Goal: Information Seeking & Learning: Learn about a topic

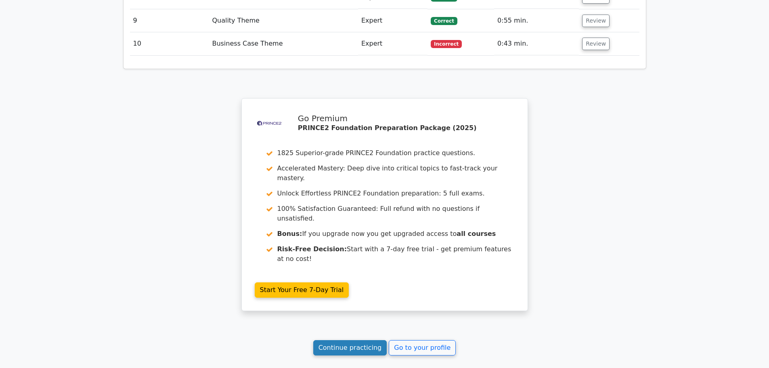
click at [343, 340] on link "Continue practicing" at bounding box center [350, 347] width 74 height 15
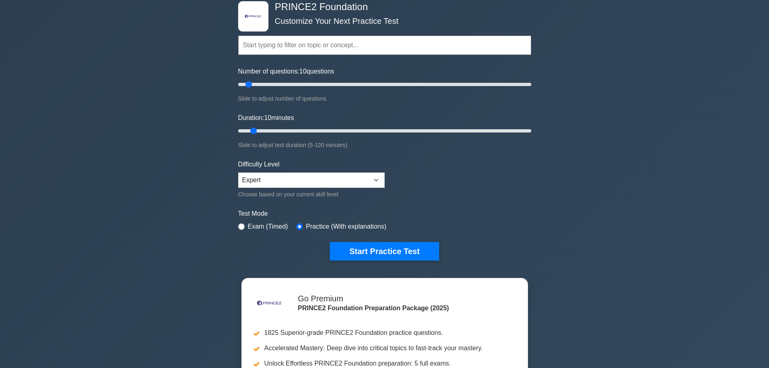
scroll to position [121, 0]
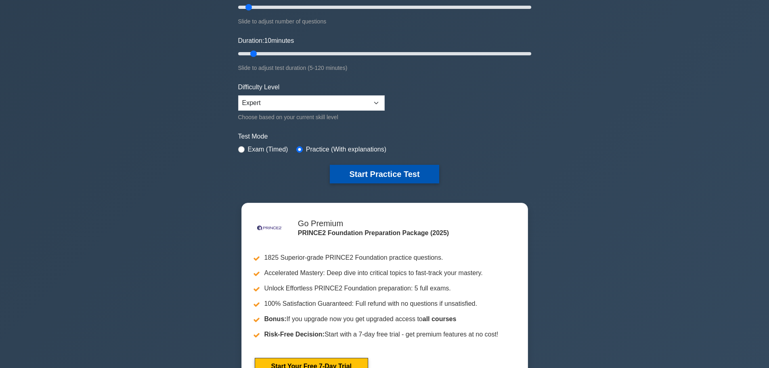
click at [408, 179] on button "Start Practice Test" at bounding box center [384, 174] width 109 height 19
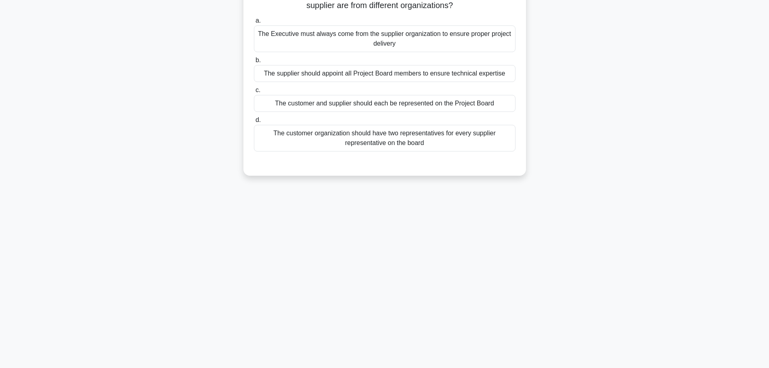
scroll to position [68, 0]
click at [448, 108] on div "The customer and supplier should each be represented on the Project Board" at bounding box center [385, 102] width 262 height 17
click at [254, 92] on input "c. The customer and supplier should each be represented on the Project Board" at bounding box center [254, 89] width 0 height 5
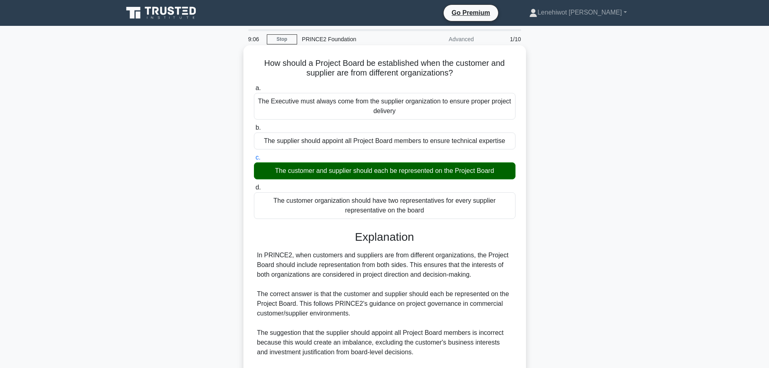
scroll to position [121, 0]
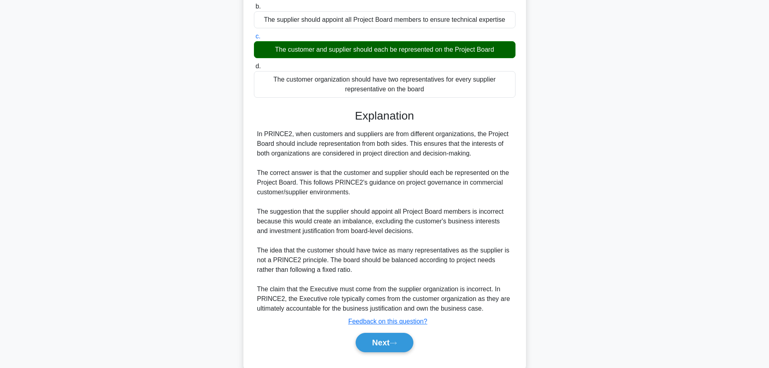
click at [370, 353] on div "Next" at bounding box center [385, 343] width 262 height 26
click at [378, 345] on button "Next" at bounding box center [385, 342] width 58 height 19
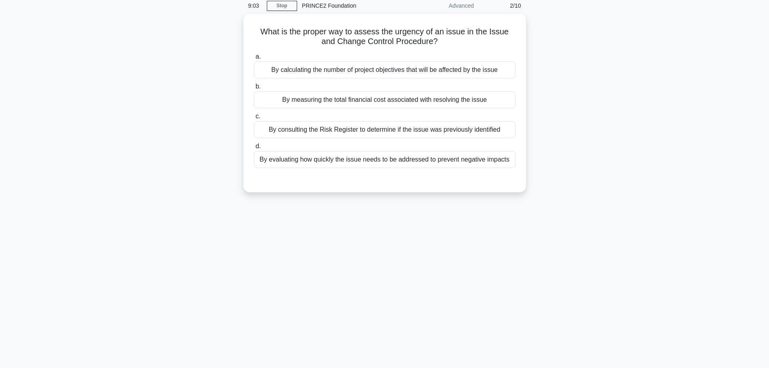
scroll to position [0, 0]
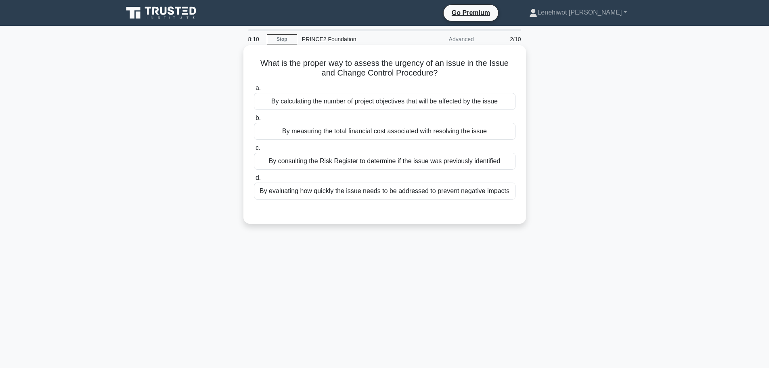
click at [388, 186] on div "By evaluating how quickly the issue needs to be addressed to prevent negative i…" at bounding box center [385, 191] width 262 height 17
click at [254, 181] on input "d. By evaluating how quickly the issue needs to be addressed to prevent negativ…" at bounding box center [254, 177] width 0 height 5
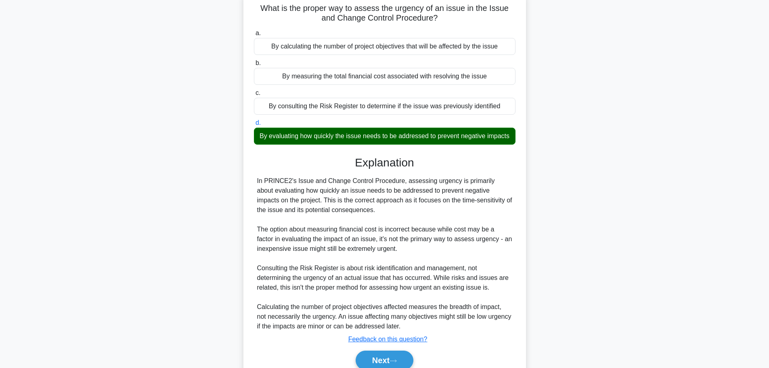
scroll to position [101, 0]
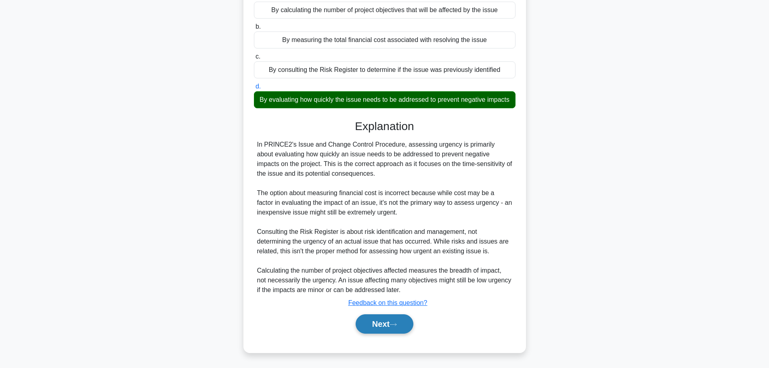
click at [381, 316] on button "Next" at bounding box center [385, 323] width 58 height 19
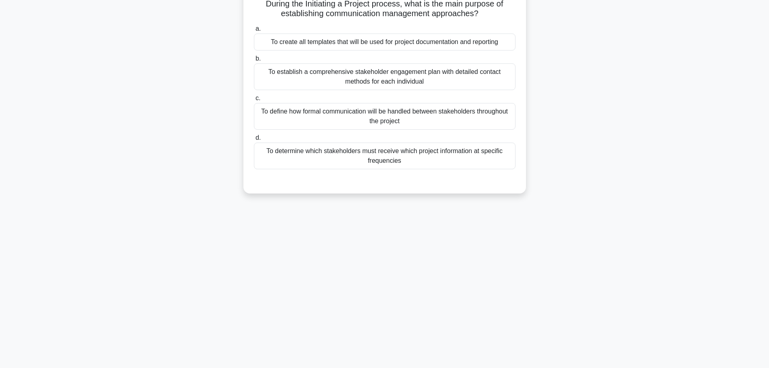
scroll to position [0, 0]
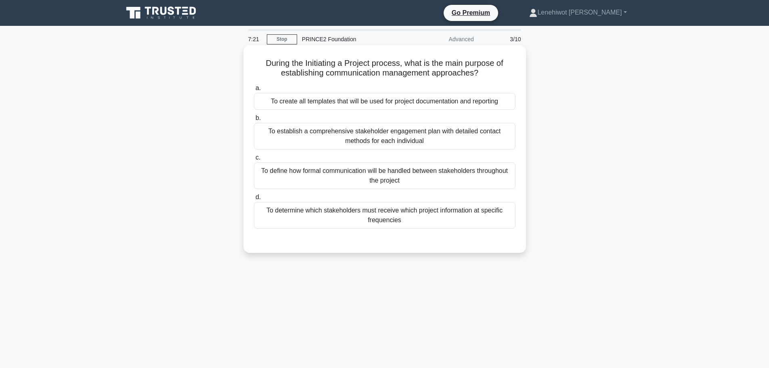
click at [447, 177] on div "To define how formal communication will be handled between stakeholders through…" at bounding box center [385, 175] width 262 height 27
click at [254, 160] on input "c. To define how formal communication will be handled between stakeholders thro…" at bounding box center [254, 157] width 0 height 5
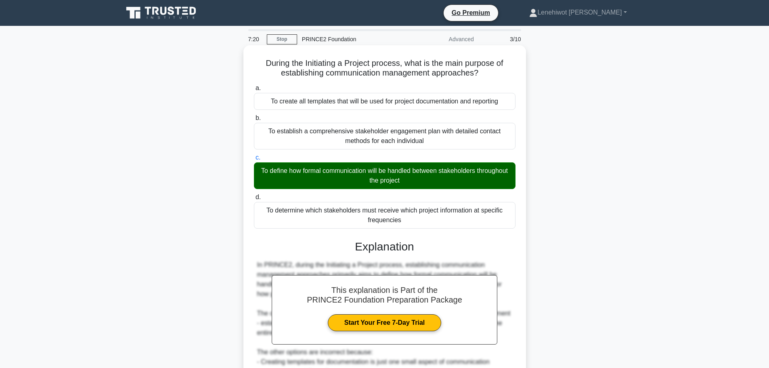
scroll to position [140, 0]
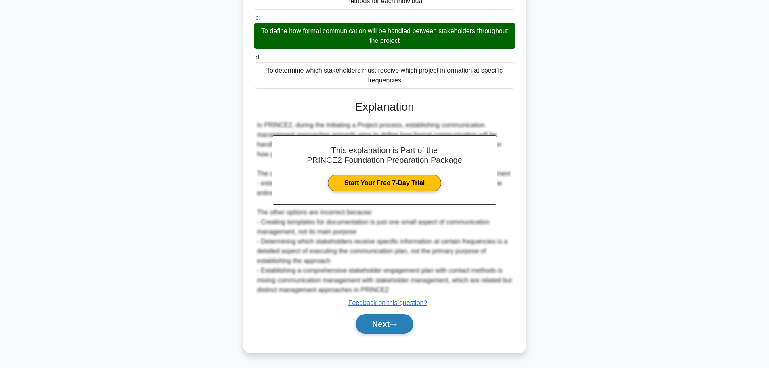
click at [380, 324] on button "Next" at bounding box center [385, 323] width 58 height 19
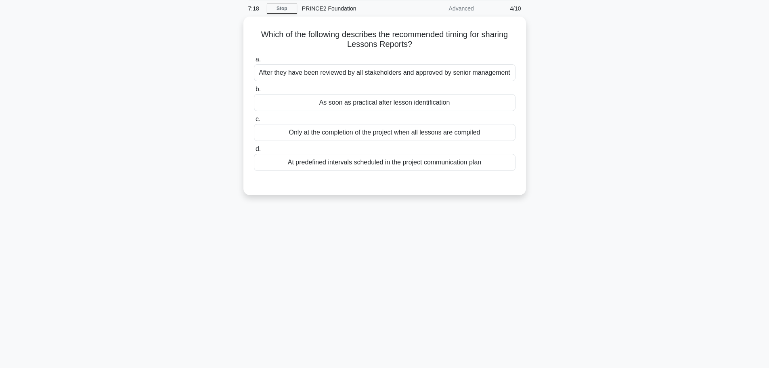
scroll to position [0, 0]
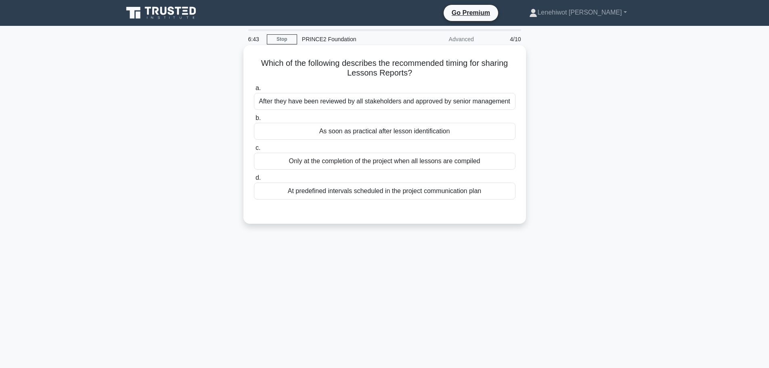
click at [393, 130] on div "As soon as practical after lesson identification" at bounding box center [385, 131] width 262 height 17
click at [254, 121] on input "b. As soon as practical after lesson identification" at bounding box center [254, 118] width 0 height 5
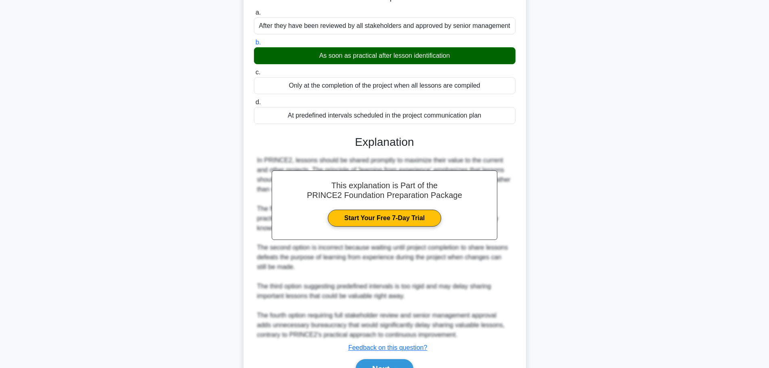
scroll to position [121, 0]
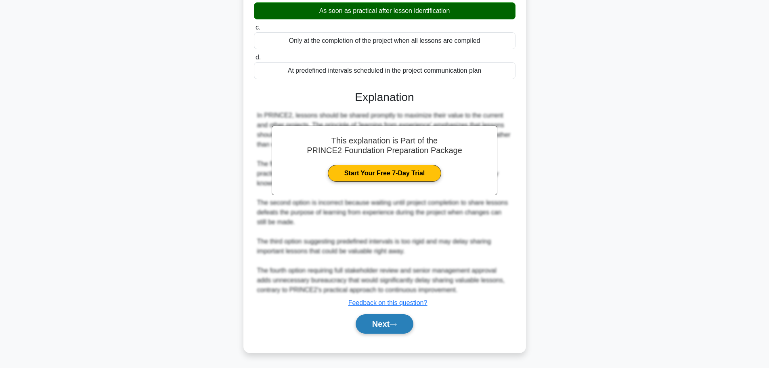
click at [403, 319] on button "Next" at bounding box center [385, 323] width 58 height 19
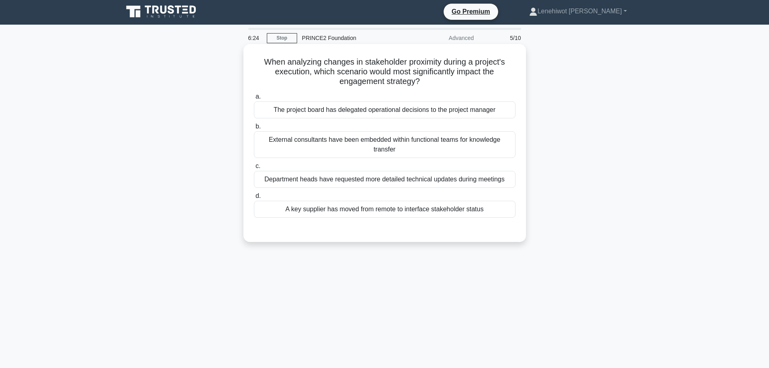
scroll to position [0, 0]
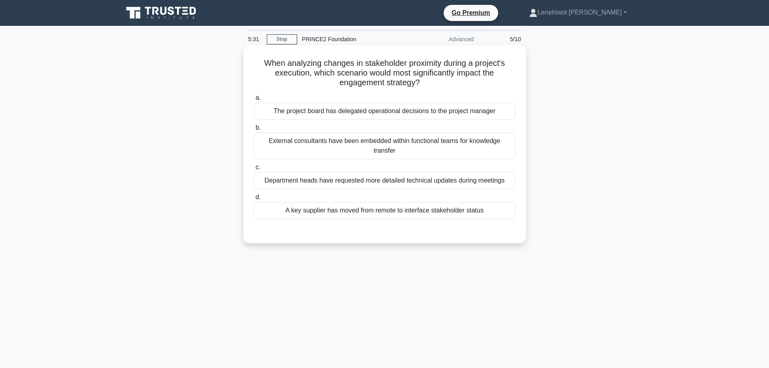
click at [381, 209] on div "A key supplier has moved from remote to interface stakeholder status" at bounding box center [385, 210] width 262 height 17
click at [254, 200] on input "d. A key supplier has moved from remote to interface stakeholder status" at bounding box center [254, 197] width 0 height 5
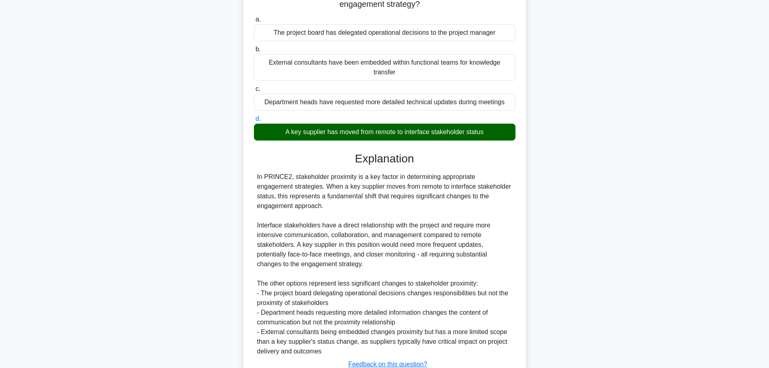
scroll to position [140, 0]
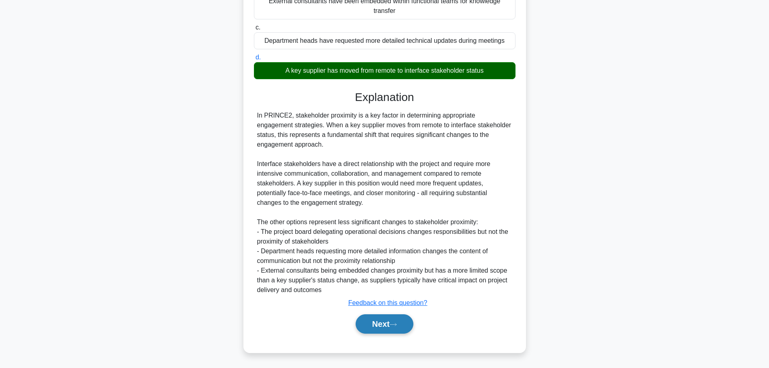
click at [395, 327] on button "Next" at bounding box center [385, 323] width 58 height 19
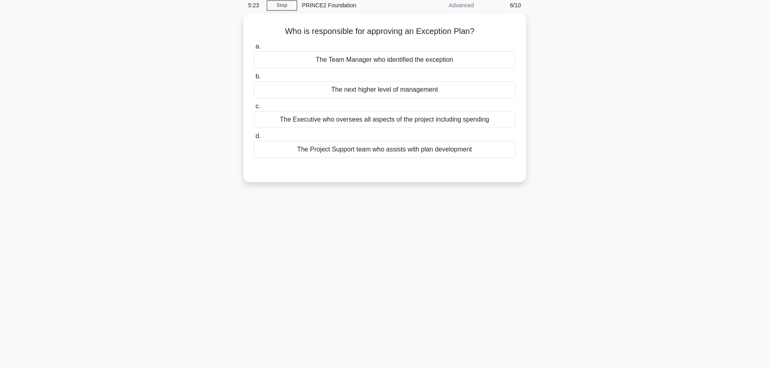
scroll to position [0, 0]
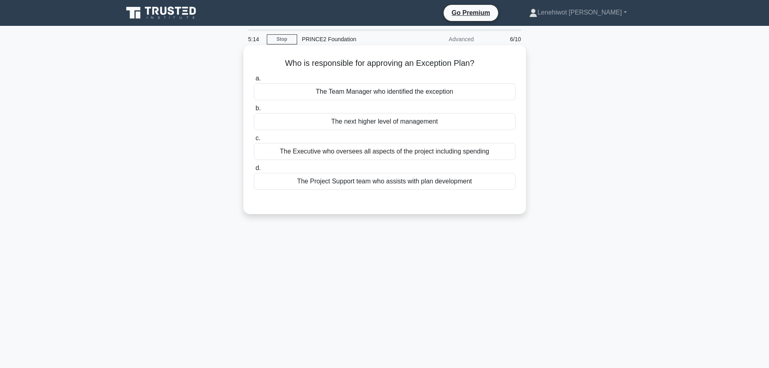
click at [401, 152] on div "The Executive who oversees all aspects of the project including spending" at bounding box center [385, 151] width 262 height 17
click at [254, 141] on input "c. The Executive who oversees all aspects of the project including spending" at bounding box center [254, 138] width 0 height 5
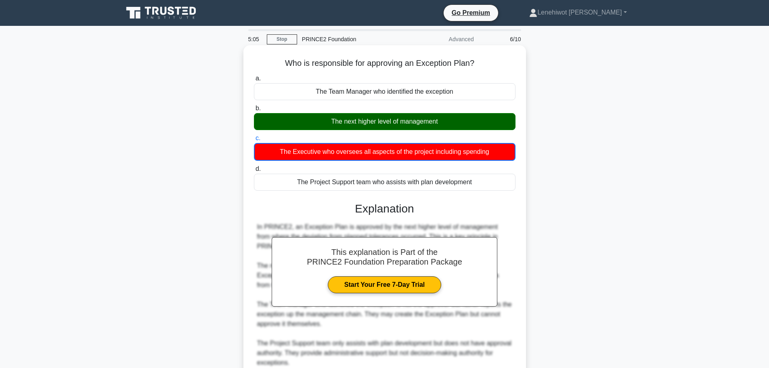
scroll to position [112, 0]
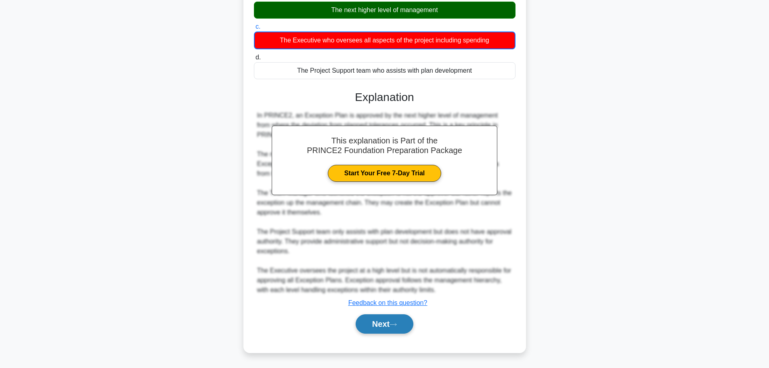
click at [367, 324] on button "Next" at bounding box center [385, 323] width 58 height 19
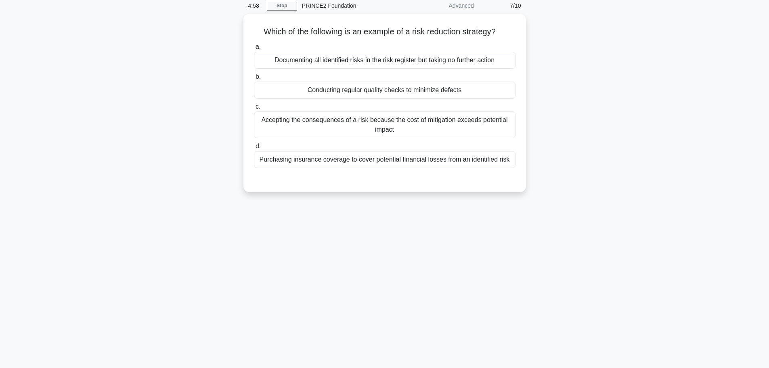
scroll to position [0, 0]
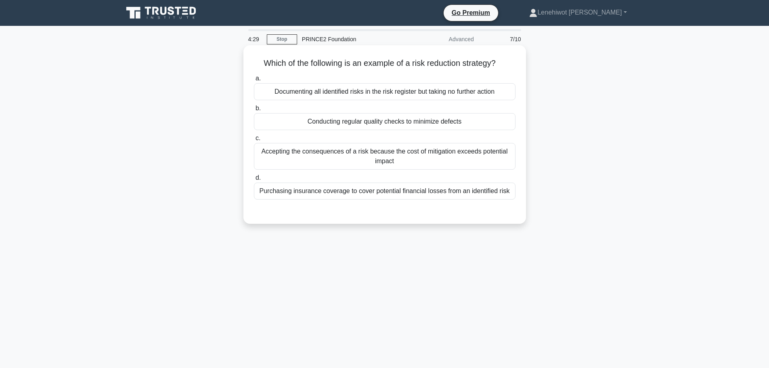
click at [431, 185] on div "Purchasing insurance coverage to cover potential financial losses from an ident…" at bounding box center [385, 191] width 262 height 17
click at [254, 181] on input "d. Purchasing insurance coverage to cover potential financial losses from an id…" at bounding box center [254, 177] width 0 height 5
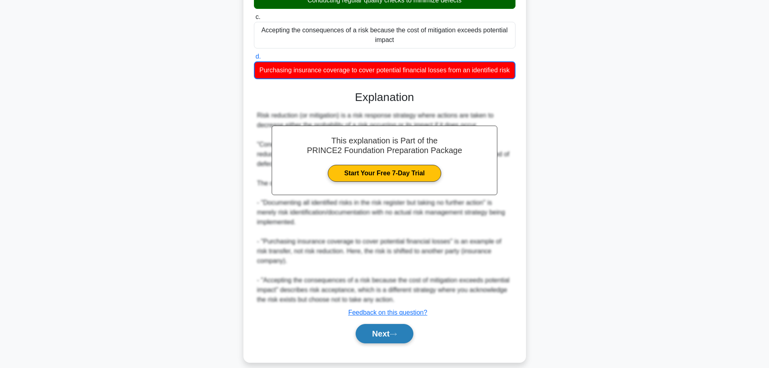
click at [373, 338] on button "Next" at bounding box center [385, 333] width 58 height 19
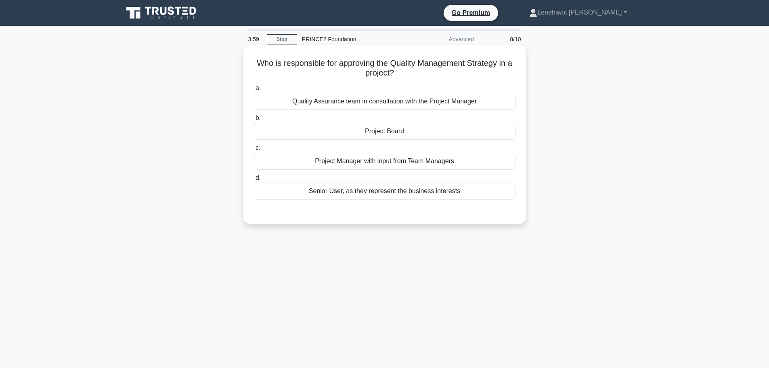
click at [413, 192] on div "Senior User, as they represent the business interests" at bounding box center [385, 191] width 262 height 17
click at [254, 181] on input "d. Senior User, as they represent the business interests" at bounding box center [254, 177] width 0 height 5
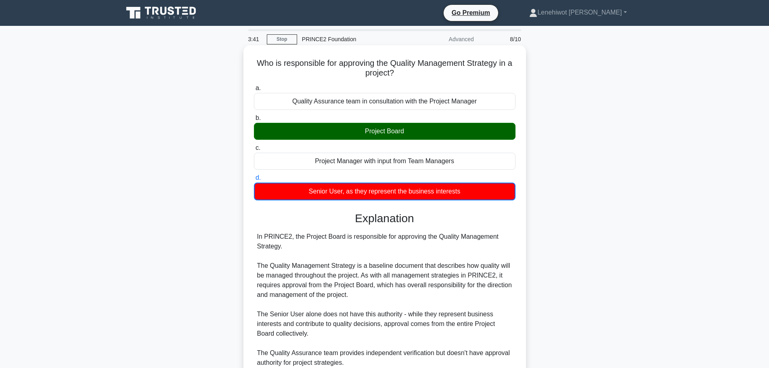
scroll to position [102, 0]
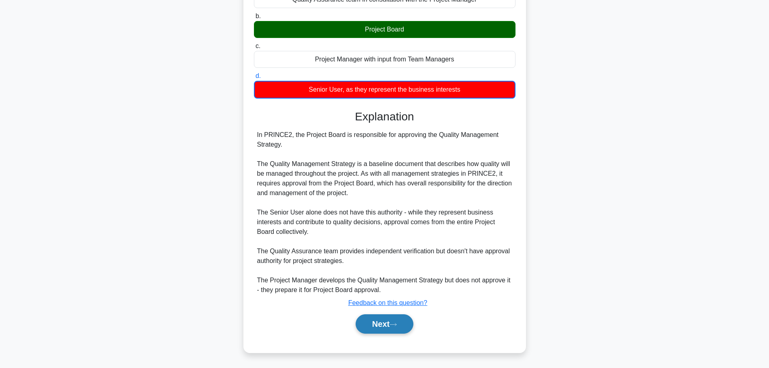
click at [366, 320] on button "Next" at bounding box center [385, 323] width 58 height 19
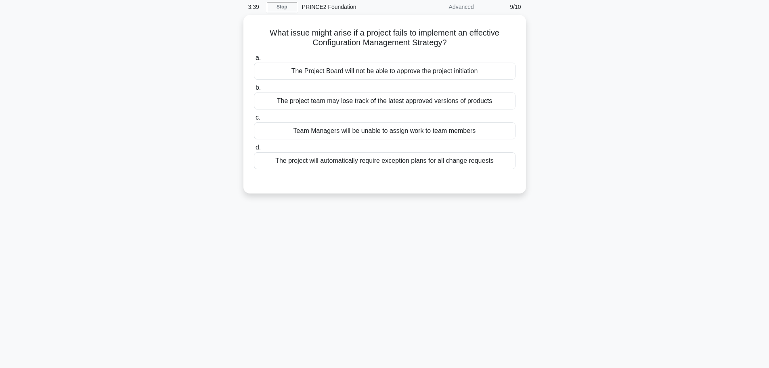
scroll to position [0, 0]
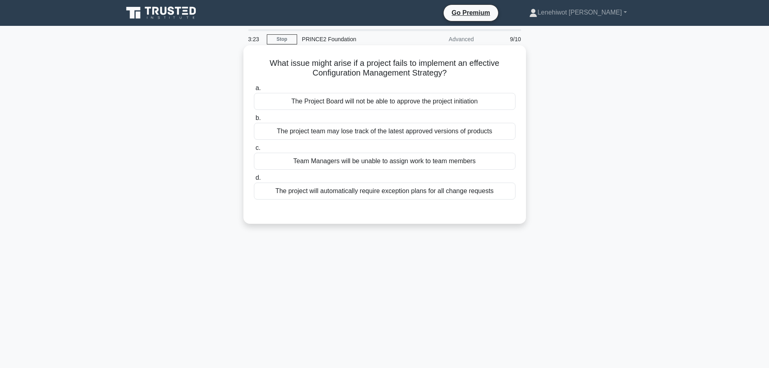
click at [405, 131] on div "The project team may lose track of the latest approved versions of products" at bounding box center [385, 131] width 262 height 17
click at [254, 121] on input "b. The project team may lose track of the latest approved versions of products" at bounding box center [254, 118] width 0 height 5
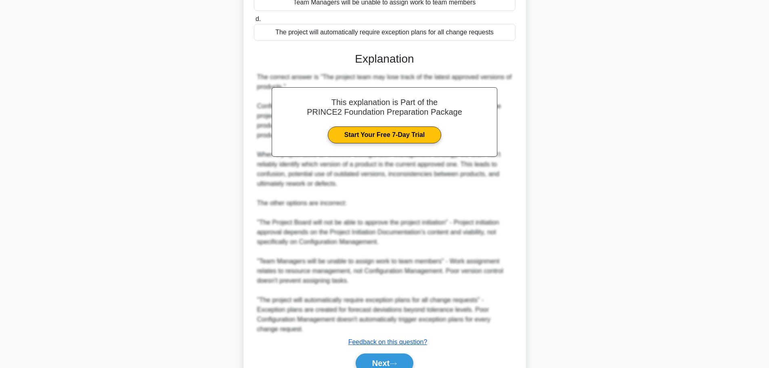
scroll to position [198, 0]
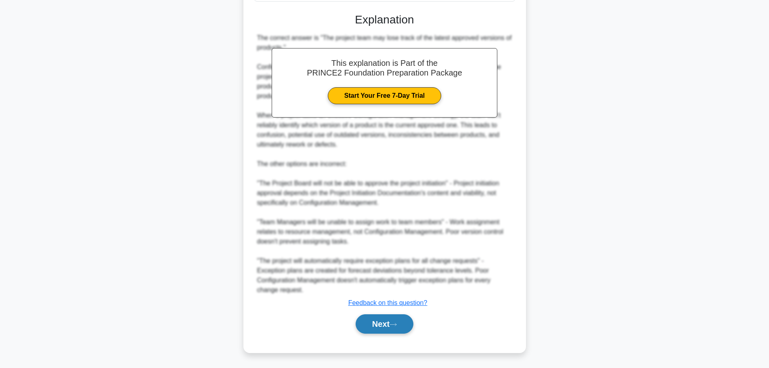
click at [382, 320] on button "Next" at bounding box center [385, 323] width 58 height 19
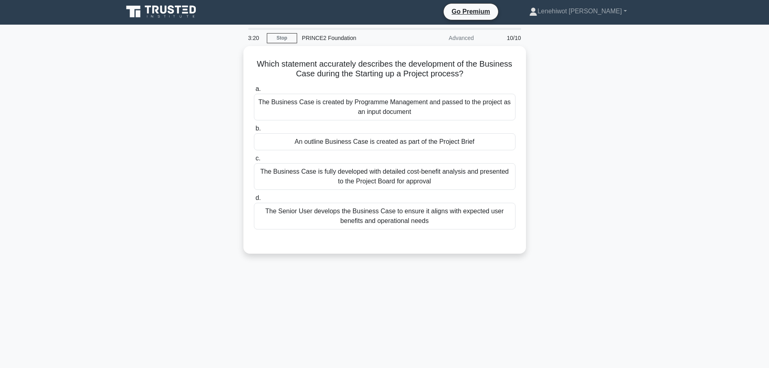
scroll to position [0, 0]
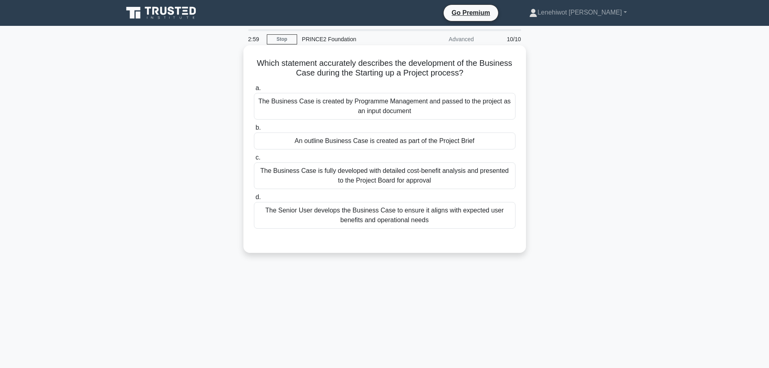
click at [396, 142] on div "An outline Business Case is created as part of the Project Brief" at bounding box center [385, 140] width 262 height 17
click at [254, 130] on input "b. An outline Business Case is created as part of the Project Brief" at bounding box center [254, 127] width 0 height 5
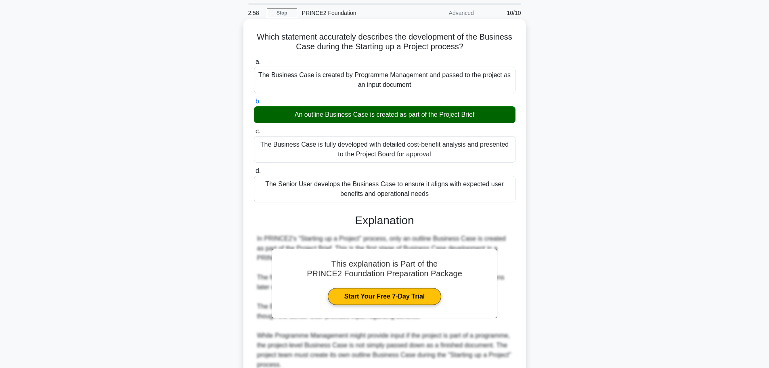
scroll to position [101, 0]
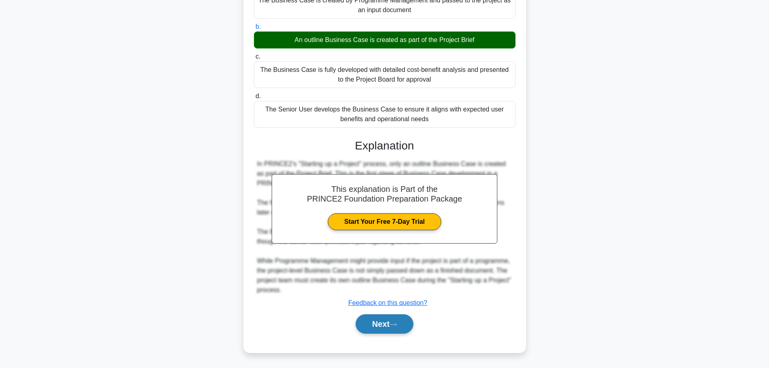
click at [374, 329] on button "Next" at bounding box center [385, 323] width 58 height 19
click at [386, 319] on button "Next" at bounding box center [385, 323] width 58 height 19
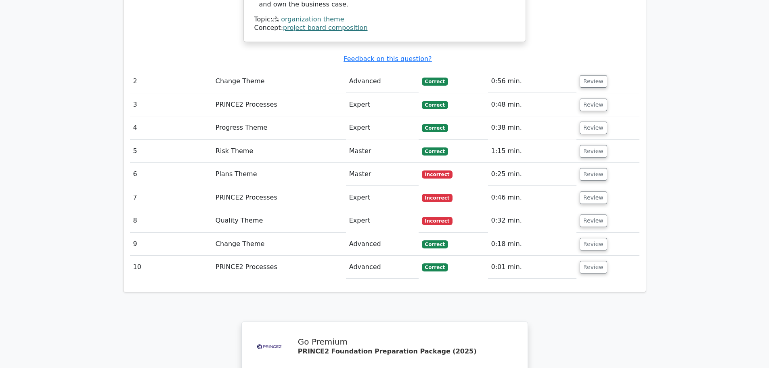
scroll to position [1177, 0]
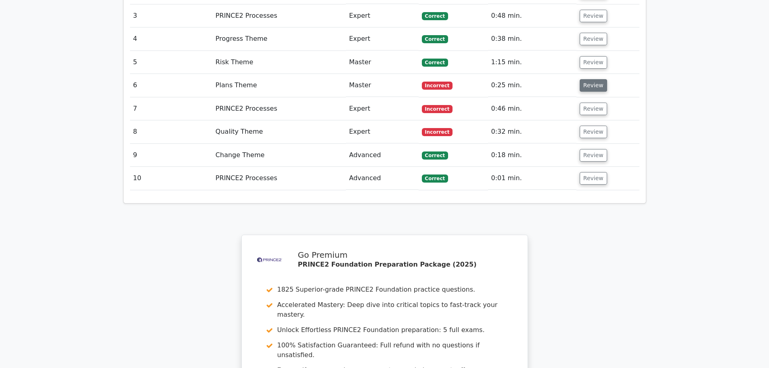
click at [592, 79] on button "Review" at bounding box center [593, 85] width 27 height 13
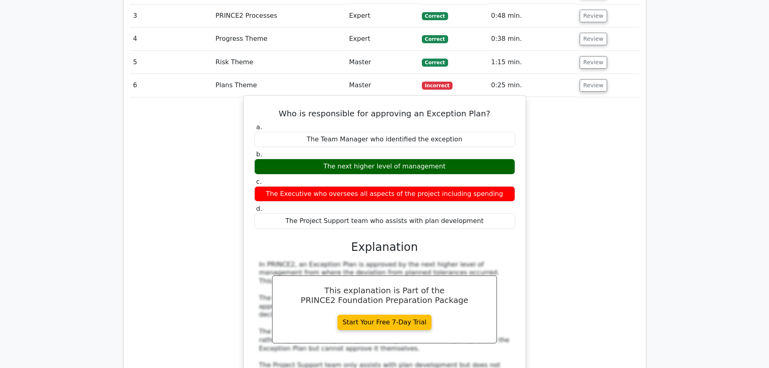
drag, startPoint x: 476, startPoint y: 173, endPoint x: 290, endPoint y: 57, distance: 219.0
click at [290, 99] on div "Who is responsible for approving an Exception Plan? a. The Team Manager who ide…" at bounding box center [384, 278] width 275 height 359
copy div "Who is responsible for approving an Exception Plan? a. The Team Manager who ide…"
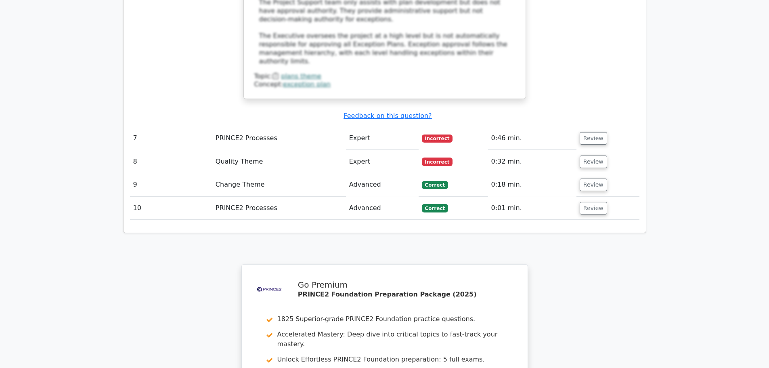
scroll to position [1500, 0]
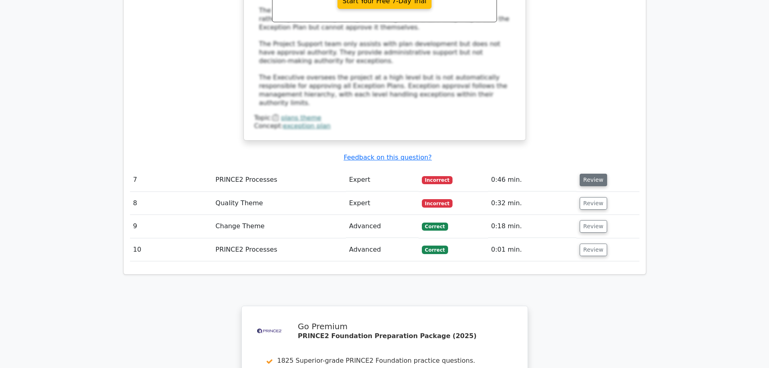
click at [594, 174] on button "Review" at bounding box center [593, 180] width 27 height 13
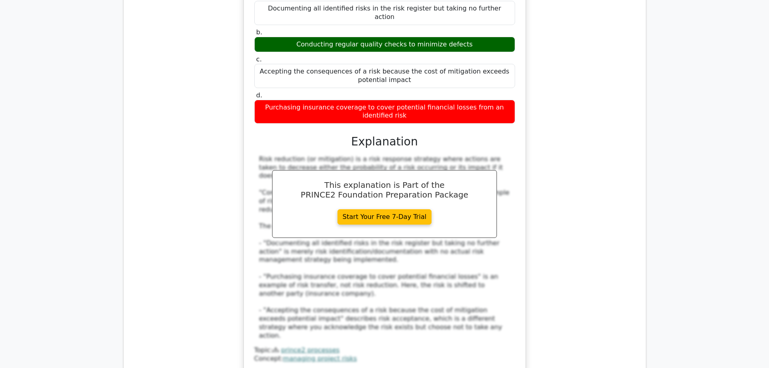
scroll to position [1824, 0]
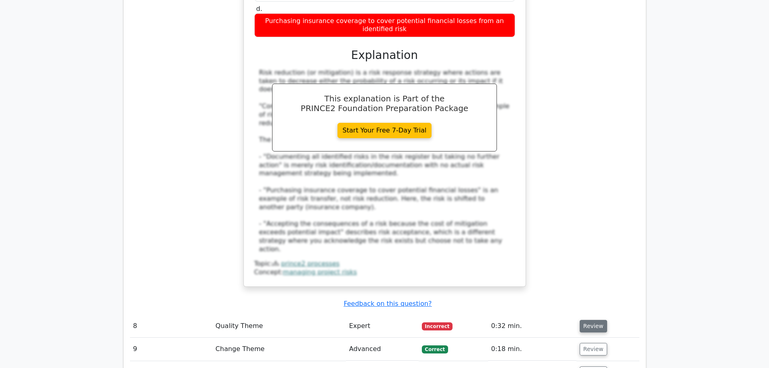
click at [591, 320] on button "Review" at bounding box center [593, 326] width 27 height 13
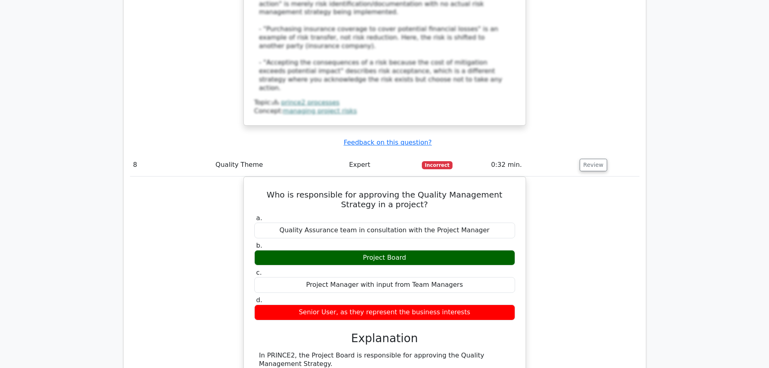
scroll to position [1985, 0]
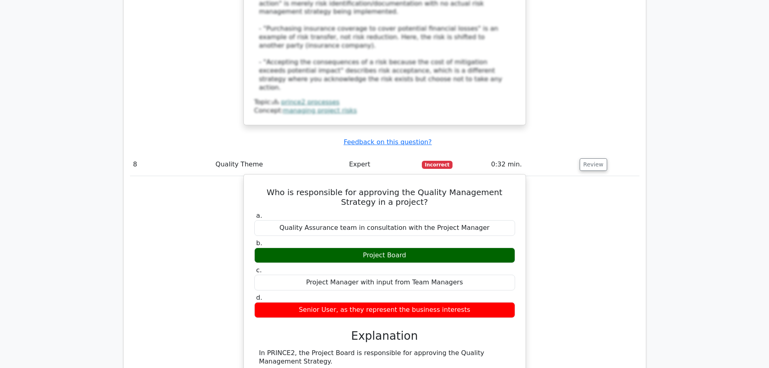
drag, startPoint x: 485, startPoint y: 212, endPoint x: 254, endPoint y: 94, distance: 259.0
click at [254, 178] on div "Who is responsible for approving the Quality Management Strategy in a project? …" at bounding box center [384, 350] width 275 height 344
copy div "Who is responsible for approving the Quality Management Strategy in a project? …"
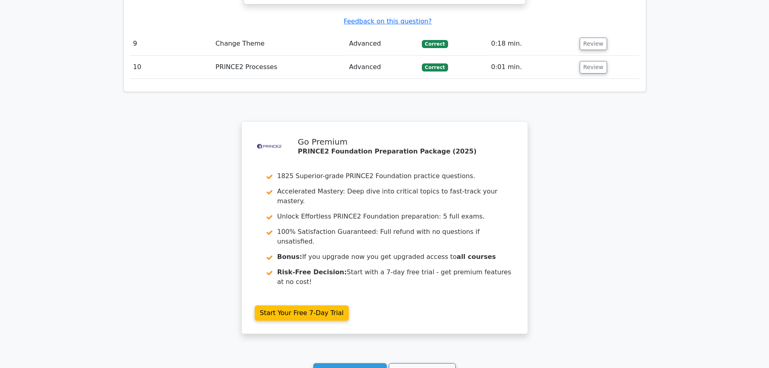
scroll to position [2510, 0]
click at [340, 363] on link "Continue practicing" at bounding box center [350, 370] width 74 height 15
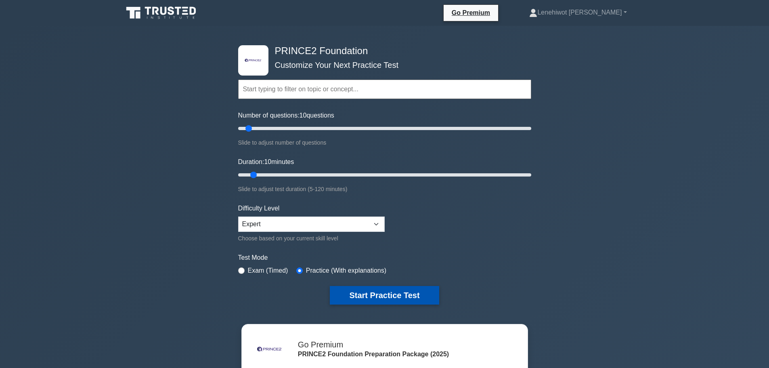
click at [376, 293] on button "Start Practice Test" at bounding box center [384, 295] width 109 height 19
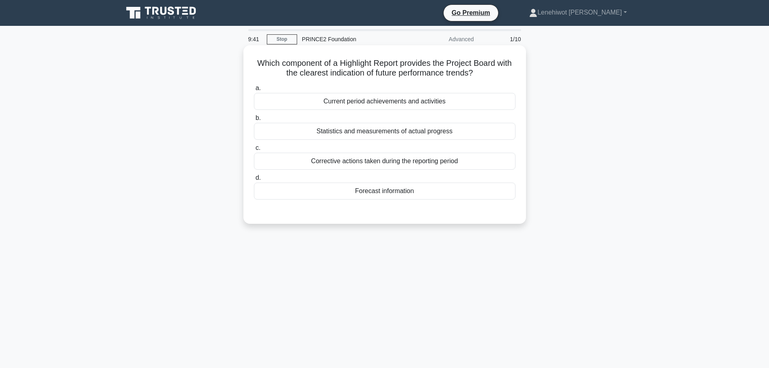
click at [395, 194] on div "Forecast information" at bounding box center [385, 191] width 262 height 17
click at [254, 181] on input "d. Forecast information" at bounding box center [254, 177] width 0 height 5
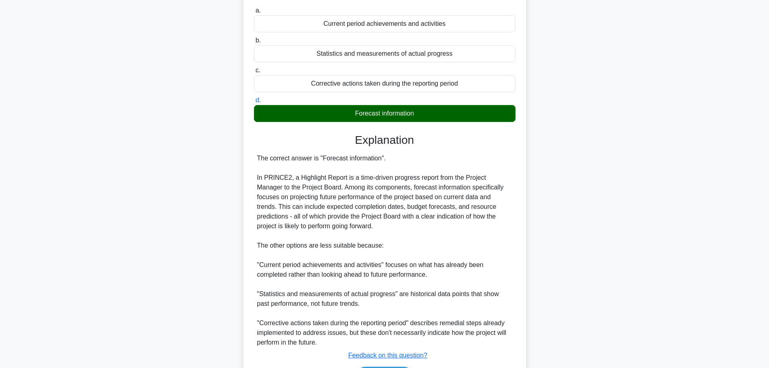
scroll to position [130, 0]
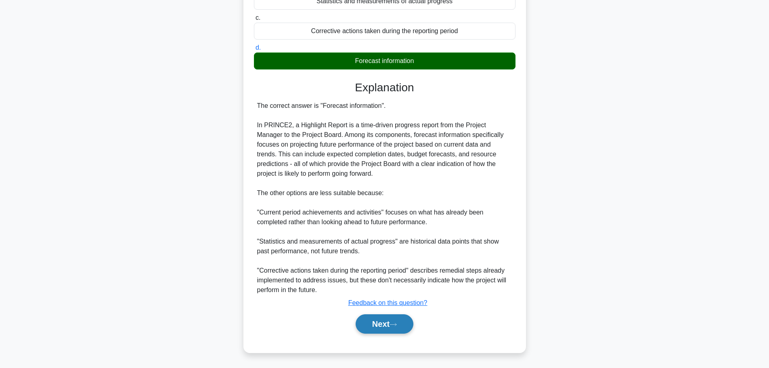
click at [374, 315] on button "Next" at bounding box center [385, 323] width 58 height 19
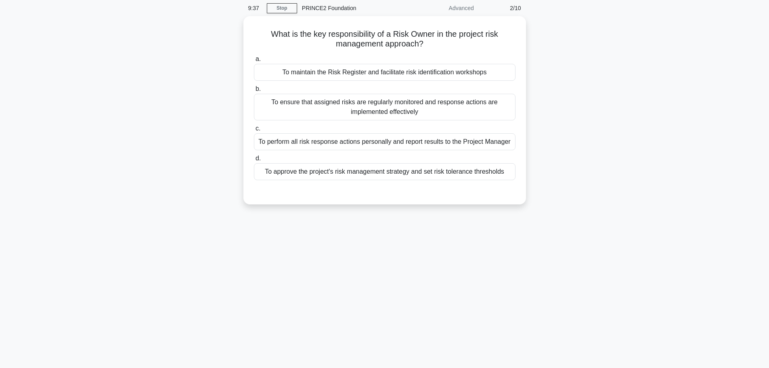
scroll to position [0, 0]
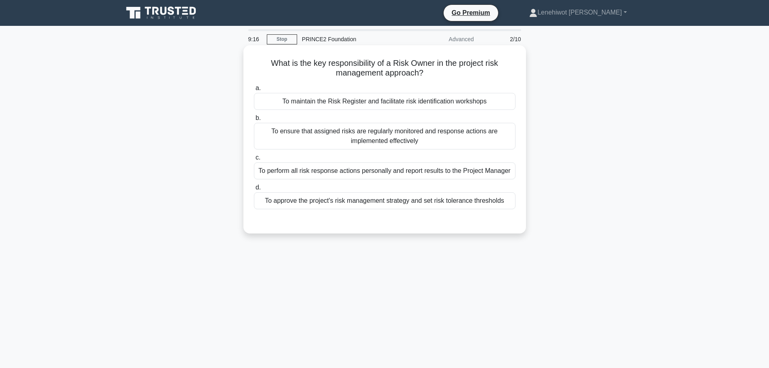
click at [451, 171] on div "To perform all risk response actions personally and report results to the Proje…" at bounding box center [385, 170] width 262 height 17
click at [254, 160] on input "c. To perform all risk response actions personally and report results to the Pr…" at bounding box center [254, 157] width 0 height 5
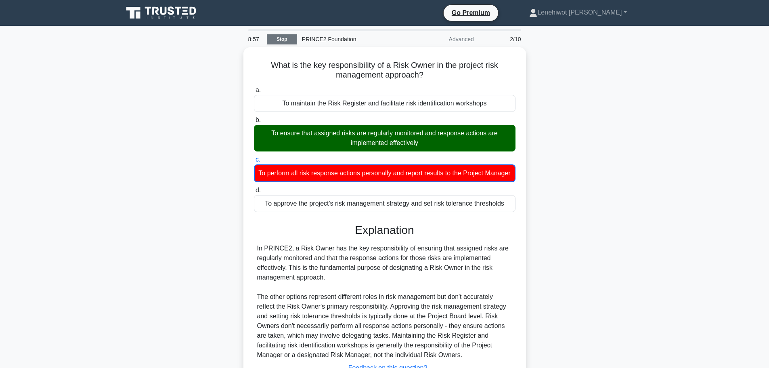
click at [291, 41] on link "Stop" at bounding box center [282, 39] width 30 height 10
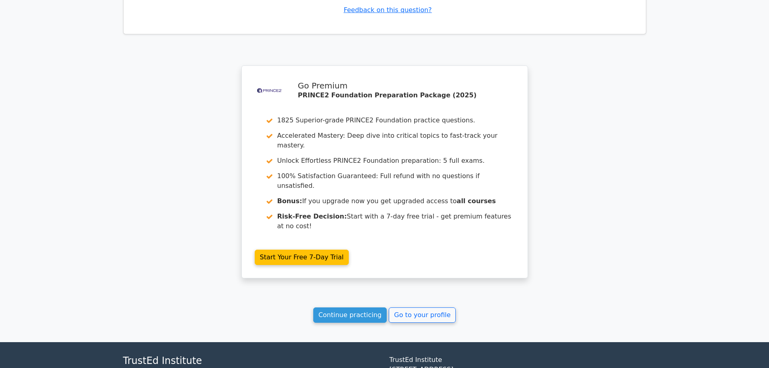
scroll to position [1059, 0]
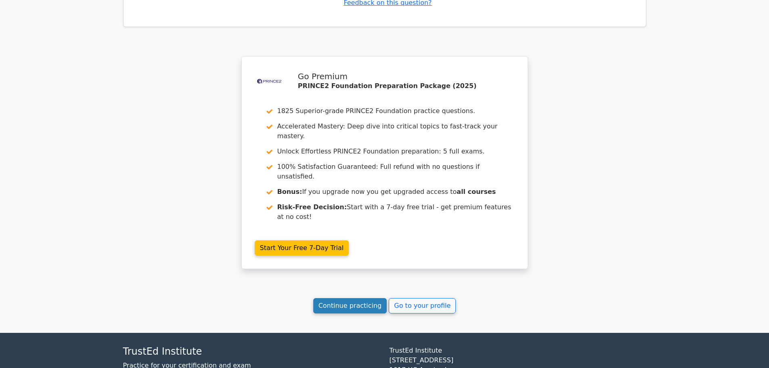
click at [339, 298] on link "Continue practicing" at bounding box center [350, 305] width 74 height 15
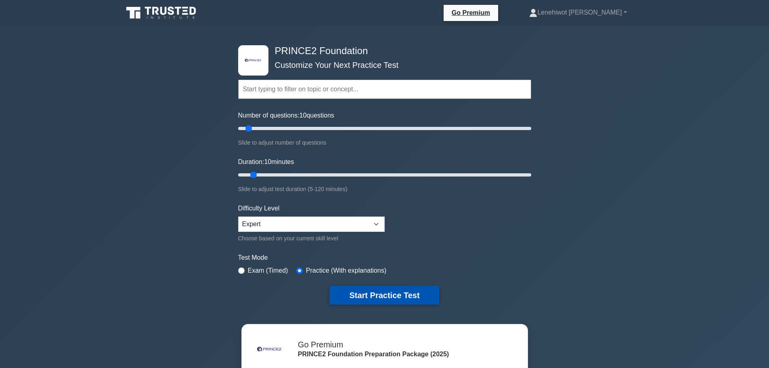
click at [362, 295] on button "Start Practice Test" at bounding box center [384, 295] width 109 height 19
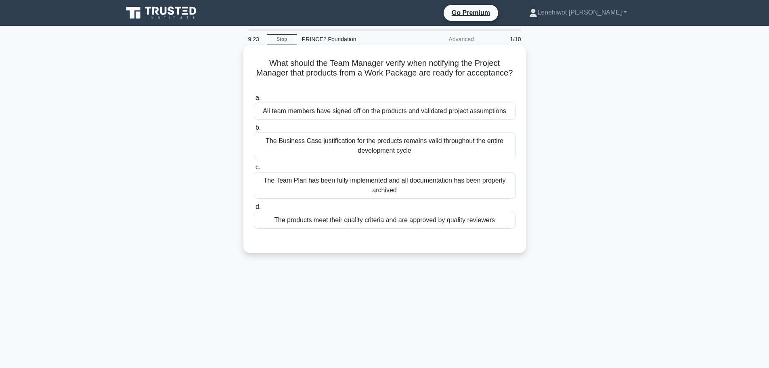
click at [362, 218] on div "The products meet their quality criteria and are approved by quality reviewers" at bounding box center [385, 220] width 262 height 17
click at [254, 210] on input "d. The products meet their quality criteria and are approved by quality reviewe…" at bounding box center [254, 206] width 0 height 5
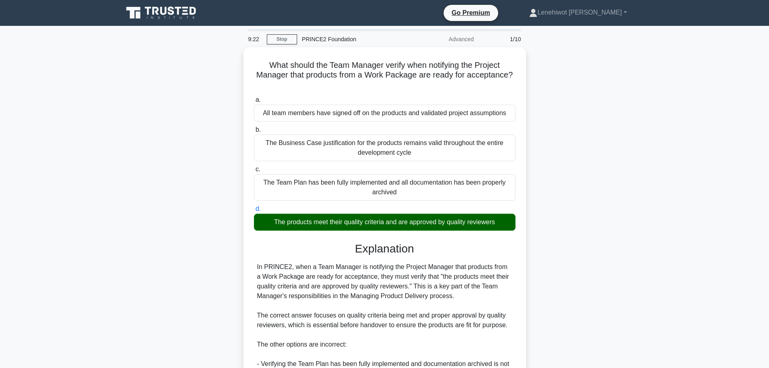
scroll to position [160, 0]
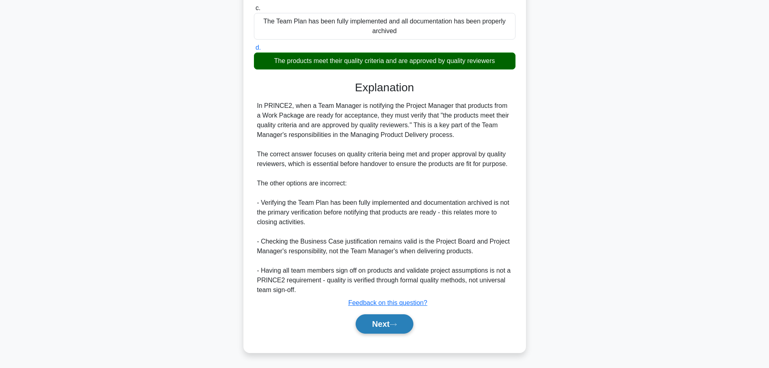
click at [372, 321] on button "Next" at bounding box center [385, 323] width 58 height 19
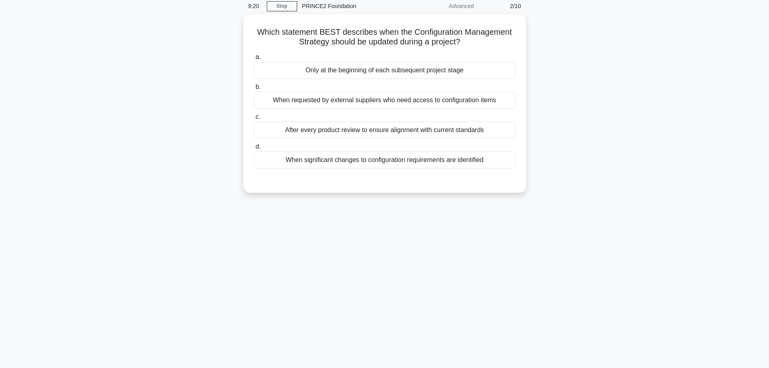
scroll to position [0, 0]
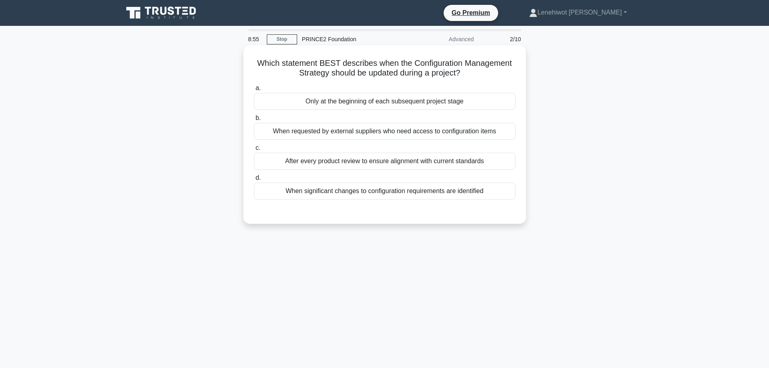
click at [409, 164] on div "After every product review to ensure alignment with current standards" at bounding box center [385, 161] width 262 height 17
click at [254, 151] on input "c. After every product review to ensure alignment with current standards" at bounding box center [254, 147] width 0 height 5
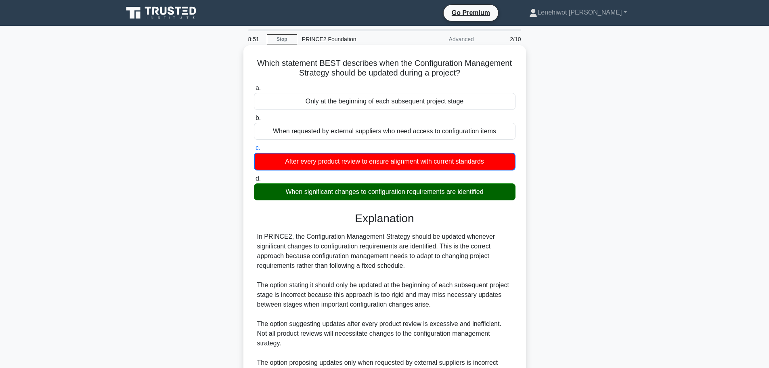
click at [379, 193] on div "When significant changes to configuration requirements are identified" at bounding box center [385, 191] width 262 height 17
click at [254, 181] on input "d. When significant changes to configuration requirements are identified" at bounding box center [254, 178] width 0 height 5
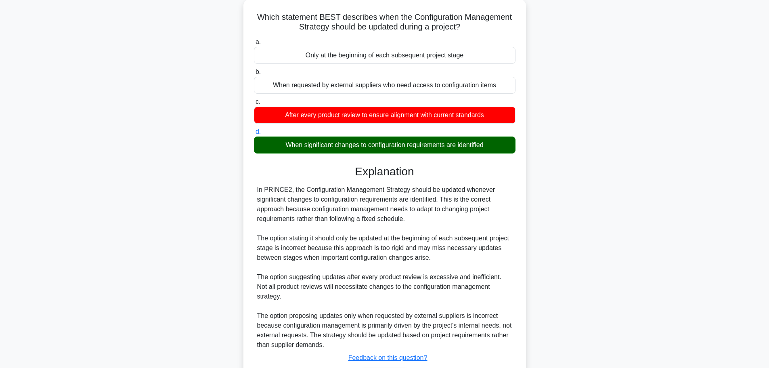
scroll to position [101, 0]
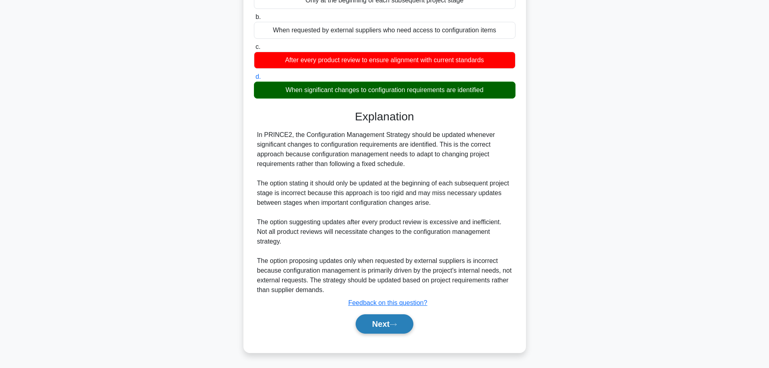
click at [396, 324] on icon at bounding box center [393, 324] width 7 height 4
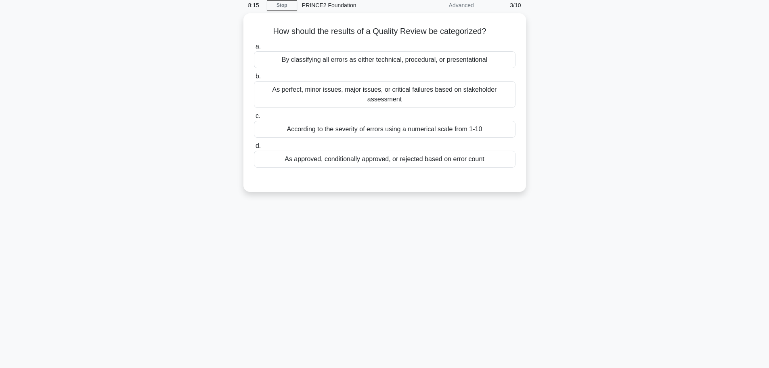
scroll to position [0, 0]
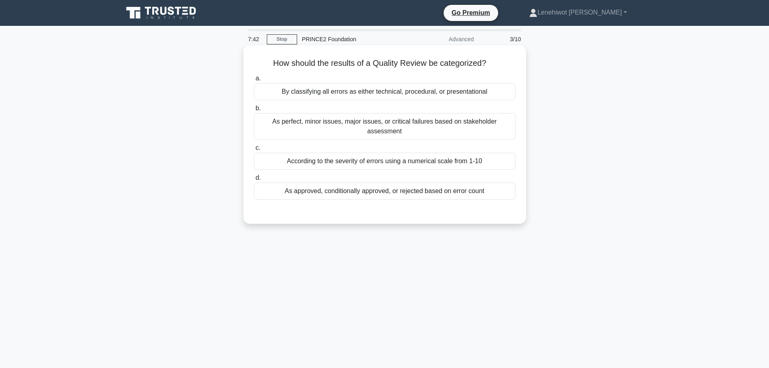
click at [369, 183] on div "As approved, conditionally approved, or rejected based on error count" at bounding box center [385, 191] width 262 height 17
click at [254, 181] on input "d. As approved, conditionally approved, or rejected based on error count" at bounding box center [254, 177] width 0 height 5
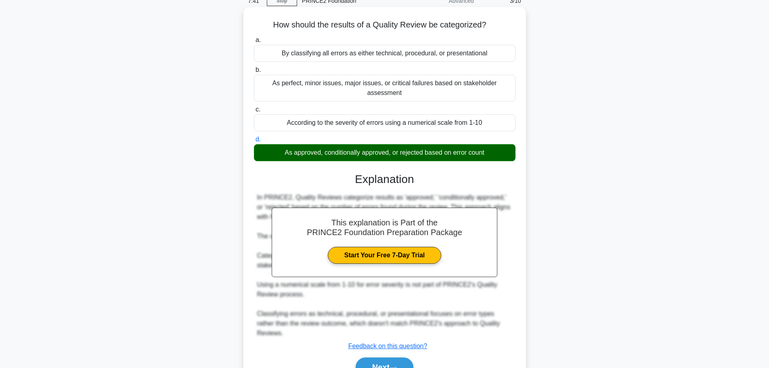
scroll to position [68, 0]
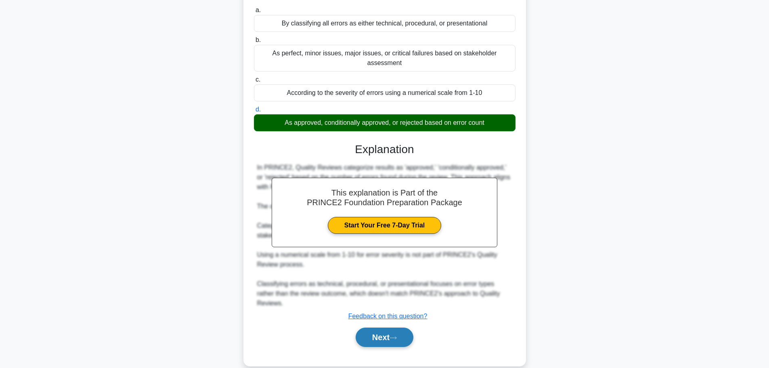
click at [386, 328] on button "Next" at bounding box center [385, 337] width 58 height 19
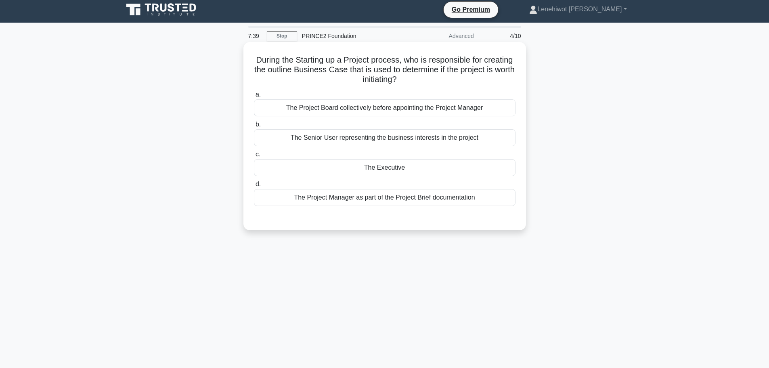
scroll to position [0, 0]
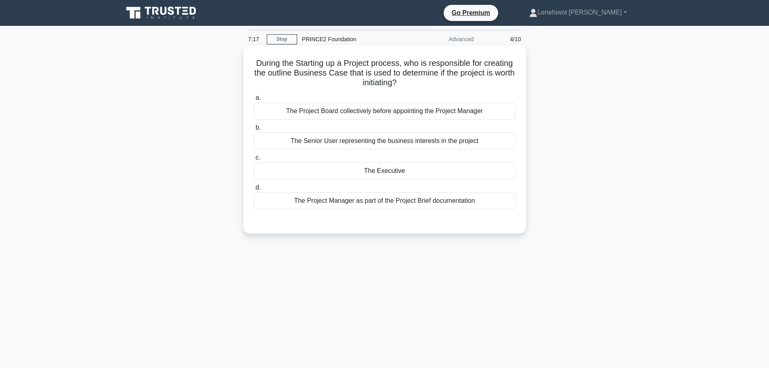
click at [348, 203] on div "The Project Manager as part of the Project Brief documentation" at bounding box center [385, 200] width 262 height 17
click at [254, 190] on input "d. The Project Manager as part of the Project Brief documentation" at bounding box center [254, 187] width 0 height 5
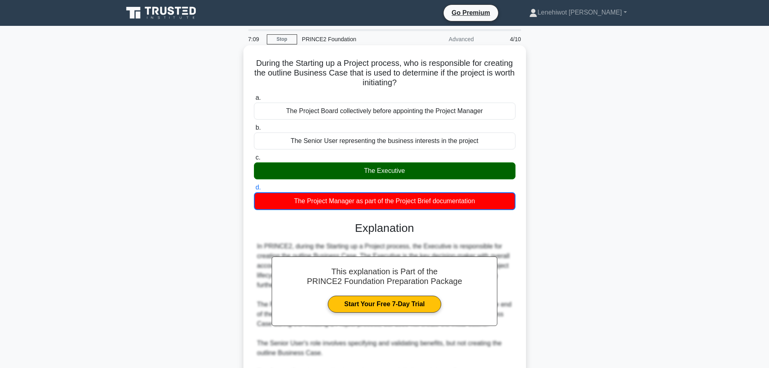
click at [382, 174] on div "The Executive" at bounding box center [385, 170] width 262 height 17
click at [254, 160] on input "c. The Executive" at bounding box center [254, 157] width 0 height 5
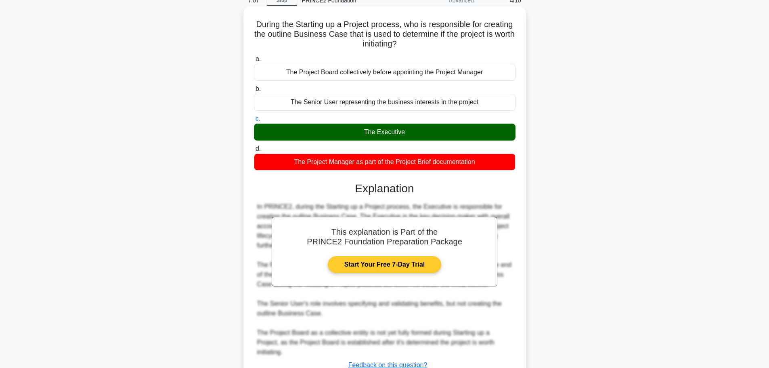
scroll to position [101, 0]
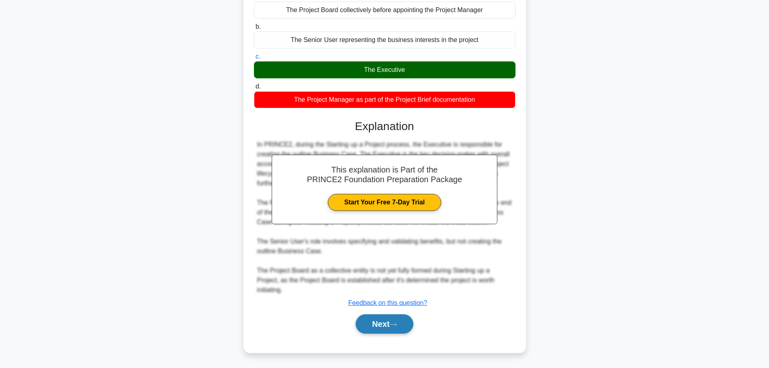
click at [368, 316] on button "Next" at bounding box center [385, 323] width 58 height 19
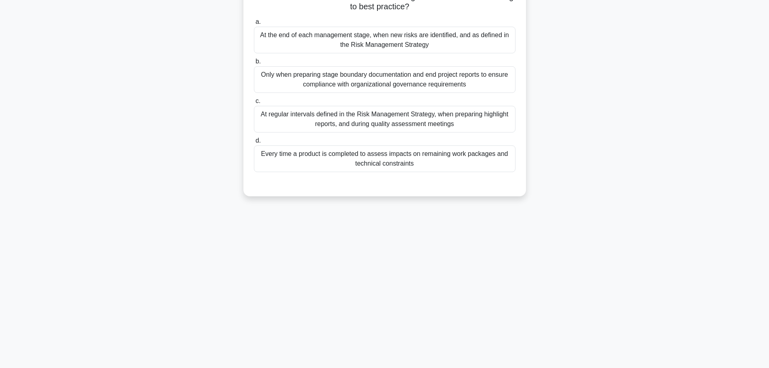
scroll to position [0, 0]
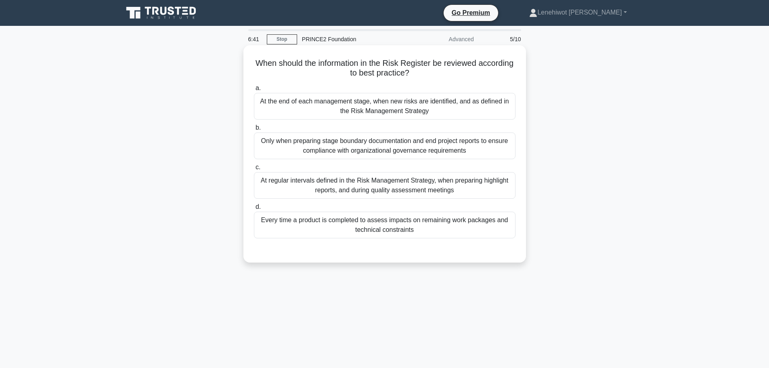
click at [454, 183] on div "At regular intervals defined in the Risk Management Strategy, when preparing hi…" at bounding box center [385, 185] width 262 height 27
click at [254, 170] on input "c. At regular intervals defined in the Risk Management Strategy, when preparing…" at bounding box center [254, 167] width 0 height 5
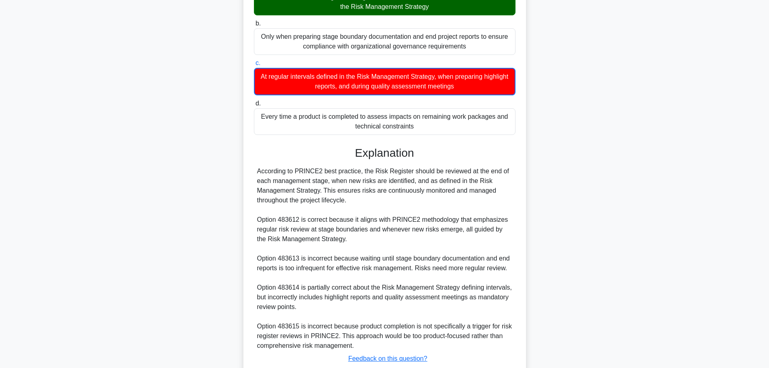
scroll to position [160, 0]
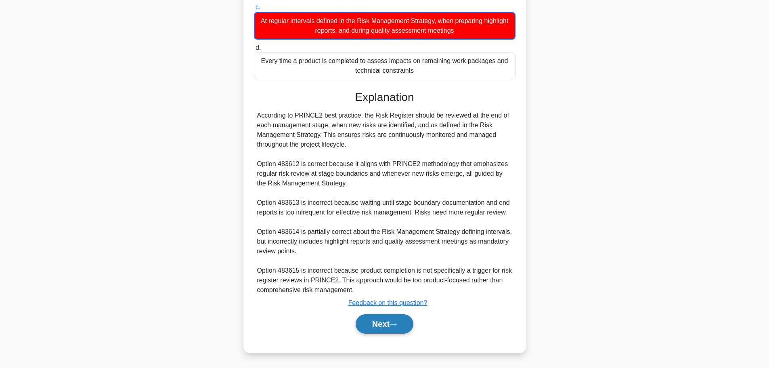
click at [374, 322] on button "Next" at bounding box center [385, 323] width 58 height 19
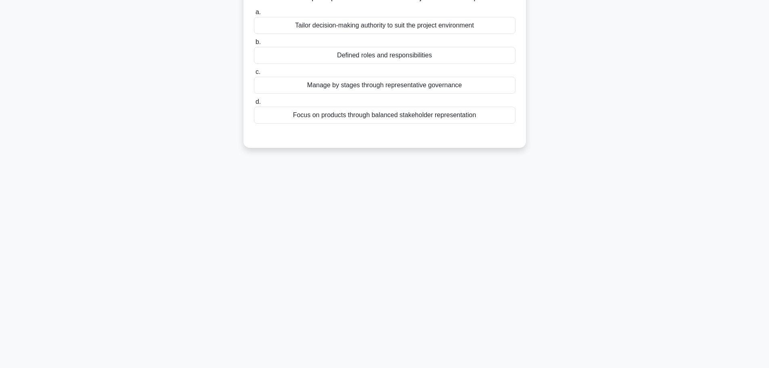
scroll to position [0, 0]
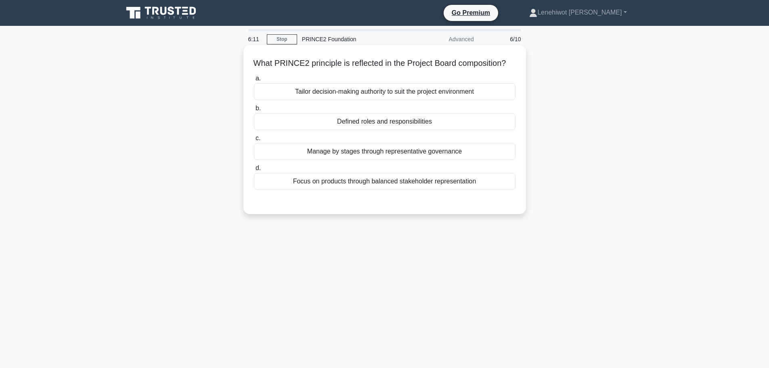
click at [435, 130] on div "Defined roles and responsibilities" at bounding box center [385, 121] width 262 height 17
click at [254, 111] on input "b. Defined roles and responsibilities" at bounding box center [254, 108] width 0 height 5
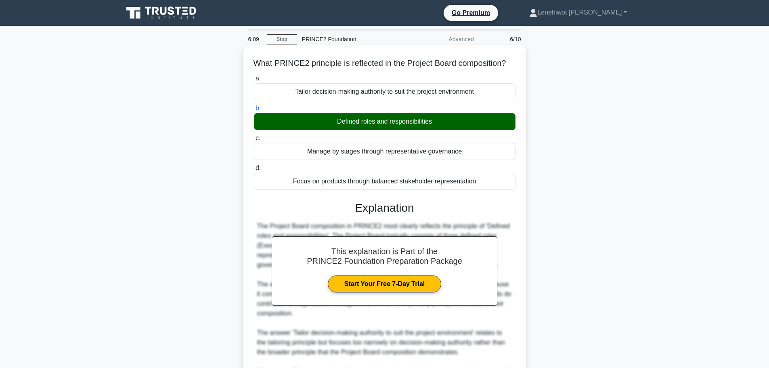
scroll to position [111, 0]
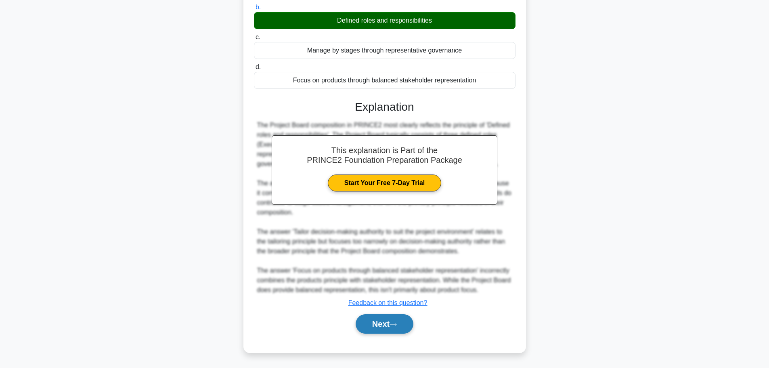
click at [398, 322] on button "Next" at bounding box center [385, 323] width 58 height 19
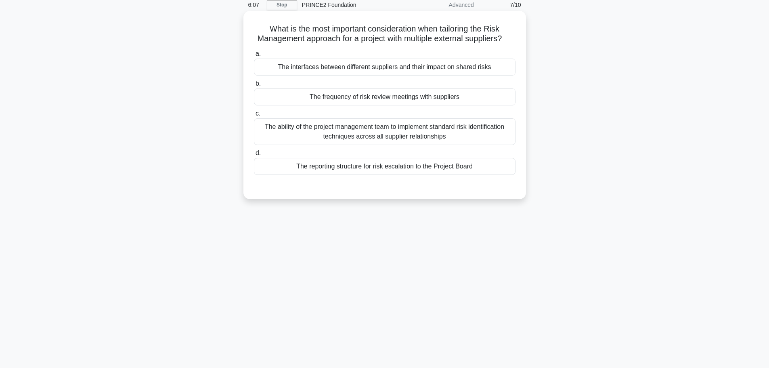
scroll to position [0, 0]
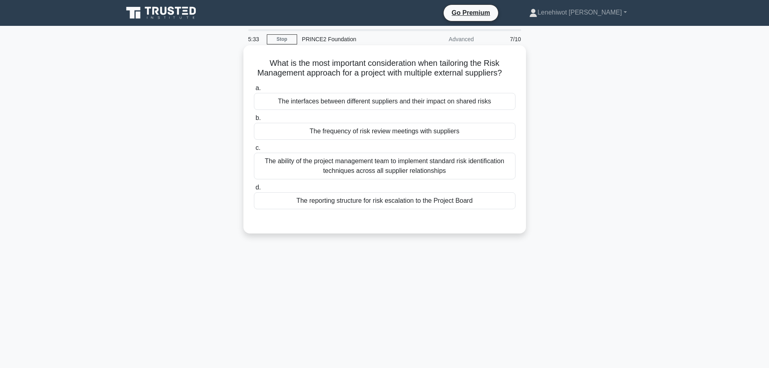
click at [487, 177] on div "The ability of the project management team to implement standard risk identific…" at bounding box center [385, 166] width 262 height 27
click at [254, 151] on input "c. The ability of the project management team to implement standard risk identi…" at bounding box center [254, 147] width 0 height 5
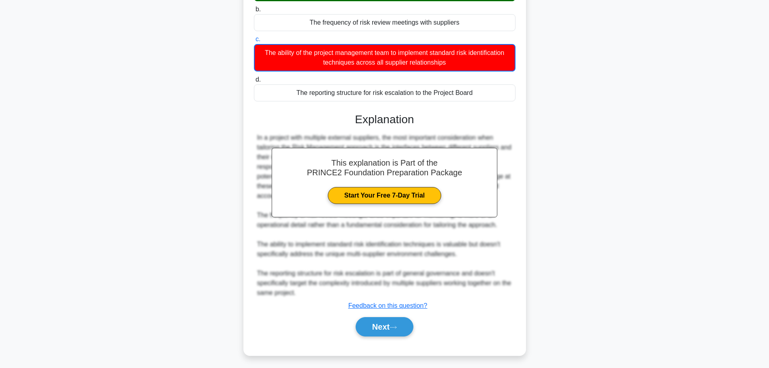
scroll to position [122, 0]
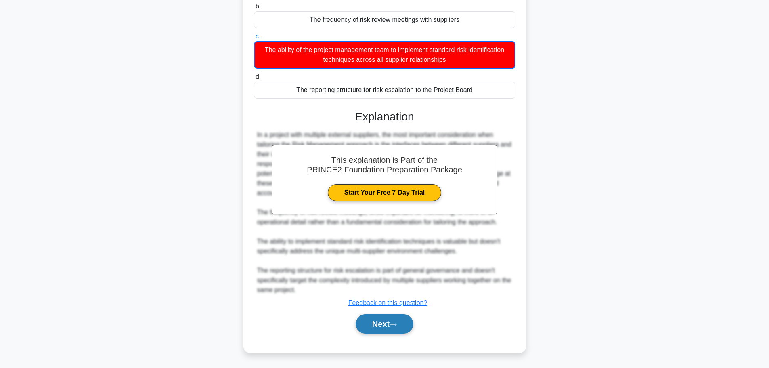
click at [391, 326] on button "Next" at bounding box center [385, 323] width 58 height 19
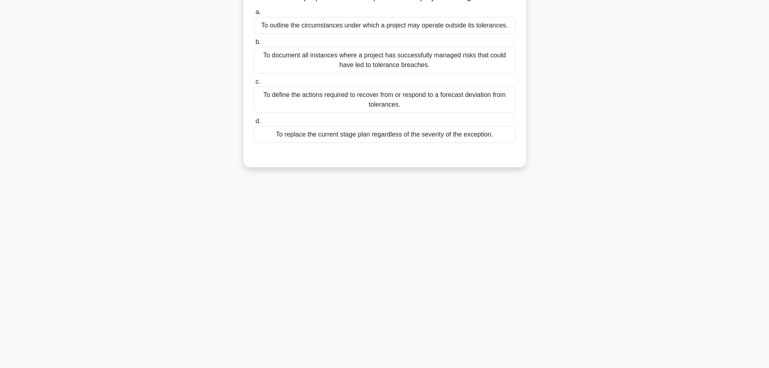
scroll to position [0, 0]
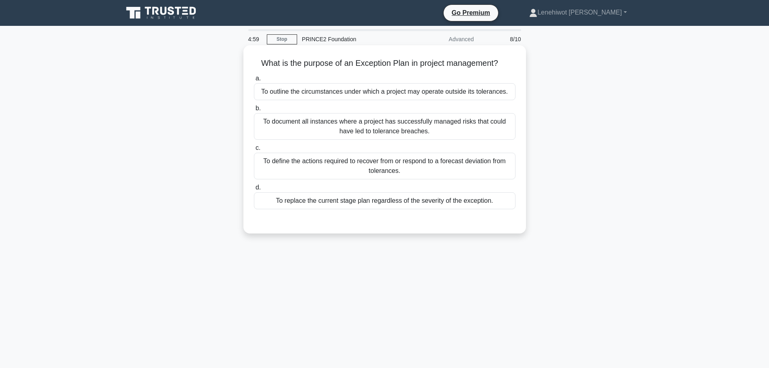
click at [469, 166] on div "To define the actions required to recover from or respond to a forecast deviati…" at bounding box center [385, 166] width 262 height 27
click at [254, 151] on input "c. To define the actions required to recover from or respond to a forecast devi…" at bounding box center [254, 147] width 0 height 5
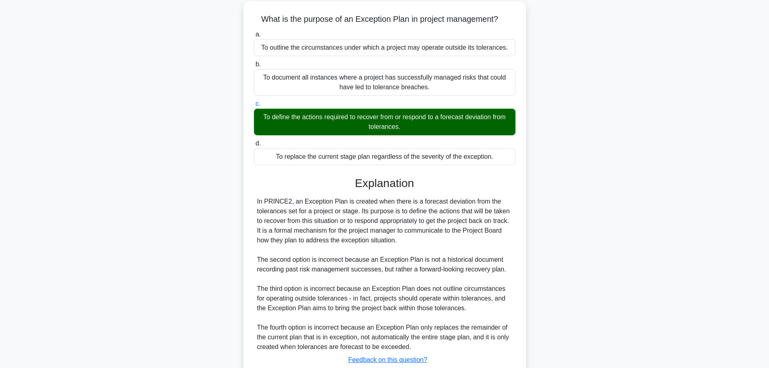
scroll to position [101, 0]
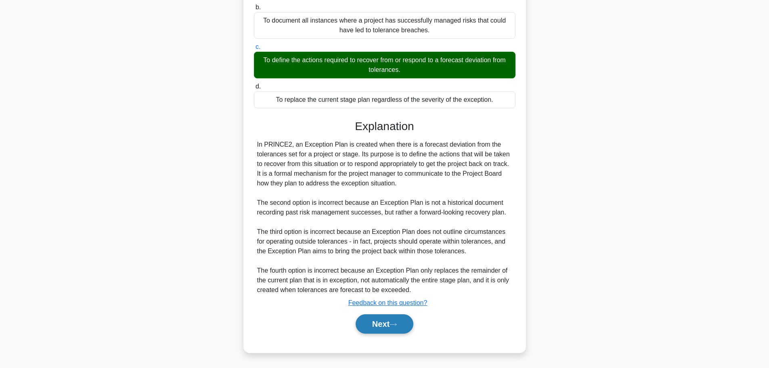
click at [399, 317] on button "Next" at bounding box center [385, 323] width 58 height 19
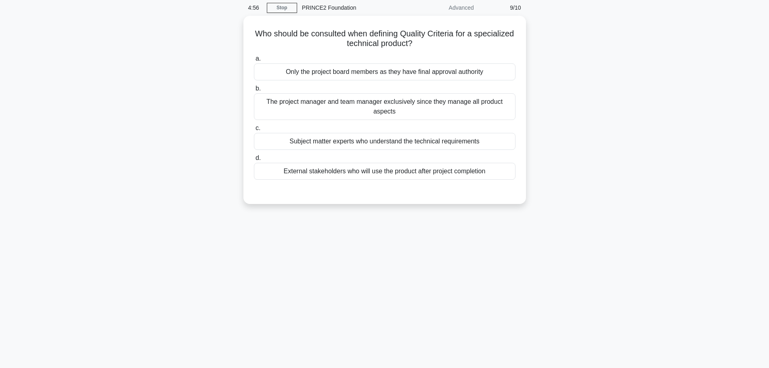
scroll to position [0, 0]
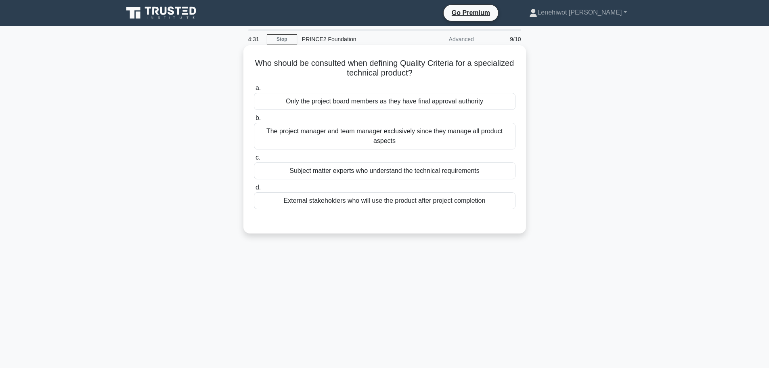
click at [360, 175] on div "Subject matter experts who understand the technical requirements" at bounding box center [385, 170] width 262 height 17
click at [254, 160] on input "c. Subject matter experts who understand the technical requirements" at bounding box center [254, 157] width 0 height 5
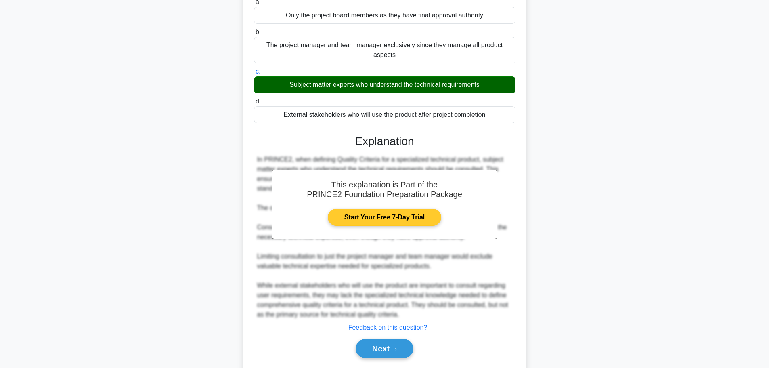
scroll to position [111, 0]
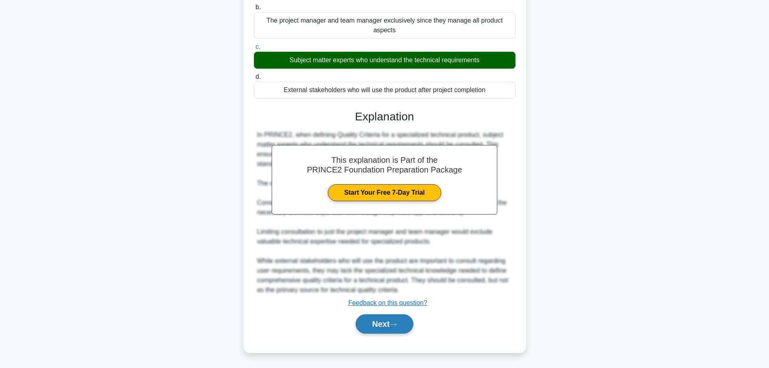
click at [402, 324] on button "Next" at bounding box center [385, 323] width 58 height 19
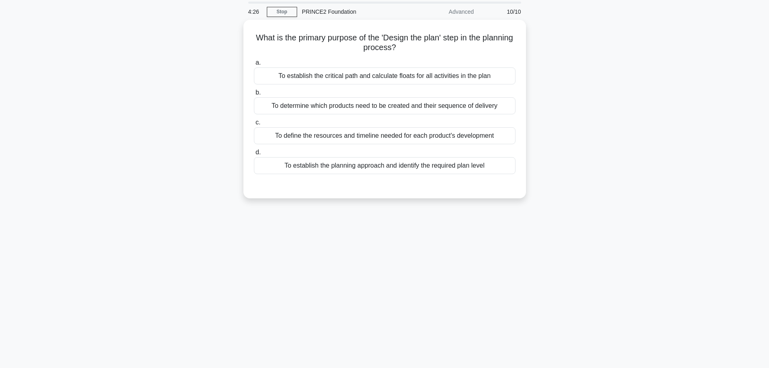
scroll to position [0, 0]
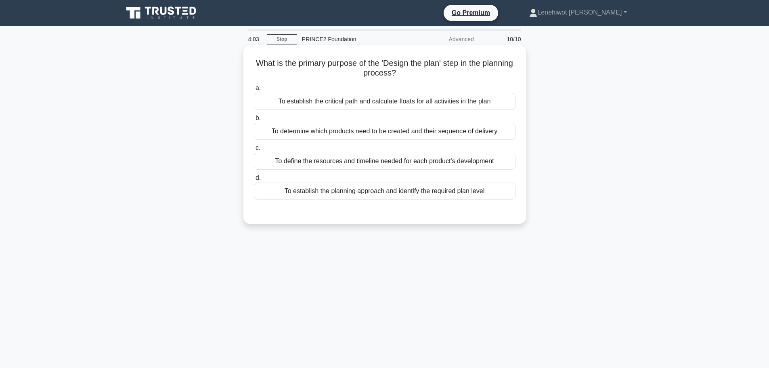
click at [392, 194] on div "To establish the planning approach and identify the required plan level" at bounding box center [385, 191] width 262 height 17
click at [254, 181] on input "d. To establish the planning approach and identify the required plan level" at bounding box center [254, 177] width 0 height 5
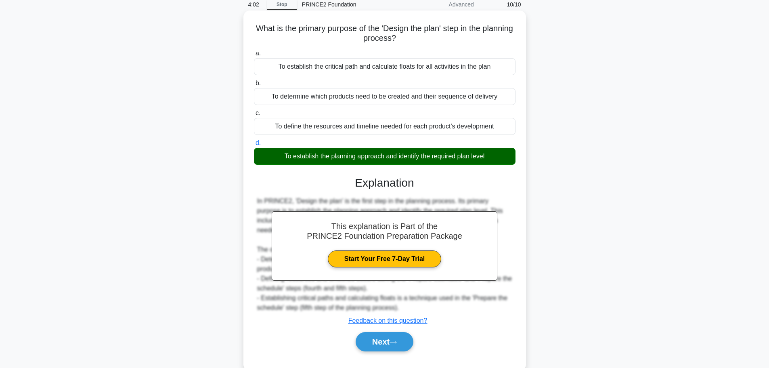
scroll to position [68, 0]
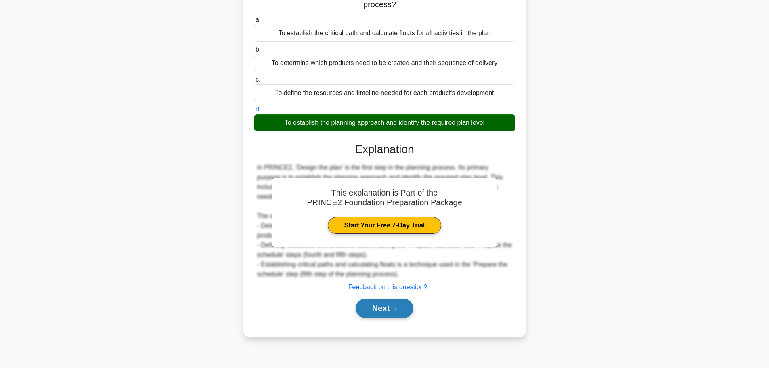
drag, startPoint x: 376, startPoint y: 305, endPoint x: 396, endPoint y: 304, distance: 19.4
click at [376, 305] on button "Next" at bounding box center [385, 307] width 58 height 19
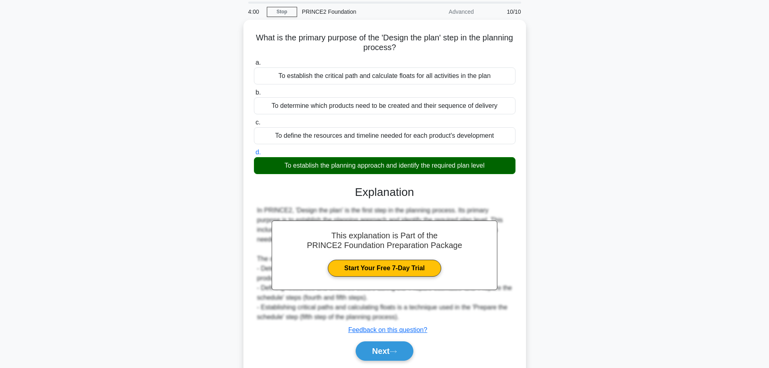
scroll to position [0, 0]
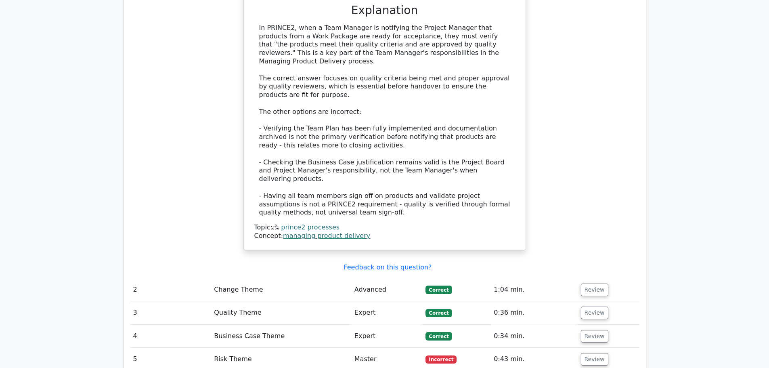
scroll to position [1050, 0]
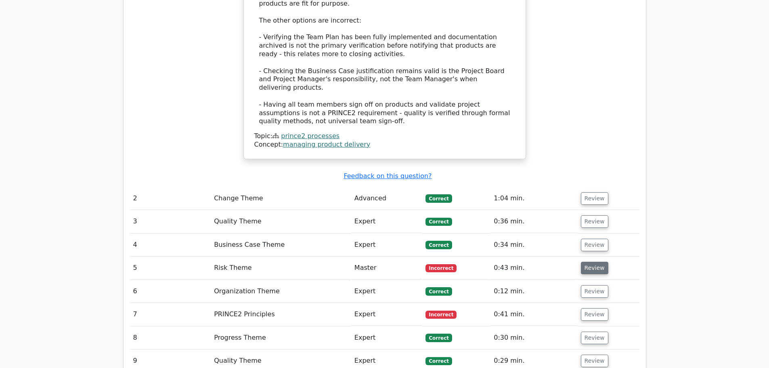
click at [594, 262] on button "Review" at bounding box center [594, 268] width 27 height 13
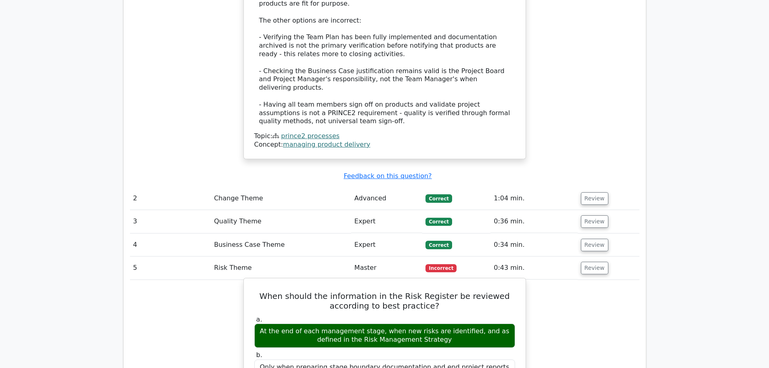
scroll to position [1131, 0]
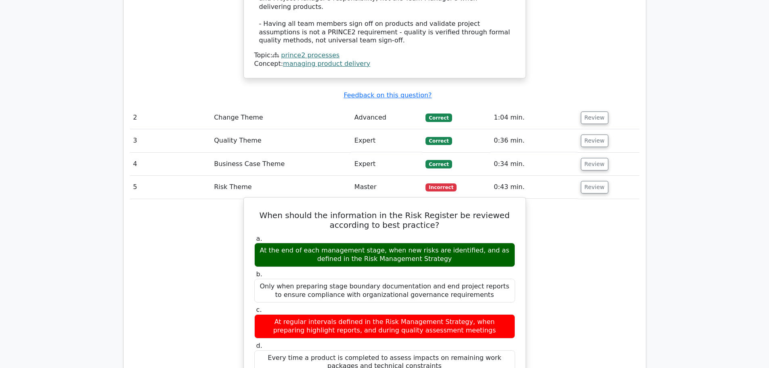
drag, startPoint x: 424, startPoint y: 285, endPoint x: 273, endPoint y: 135, distance: 213.1
copy div "When should the information in the Risk Register be reviewed according to best …"
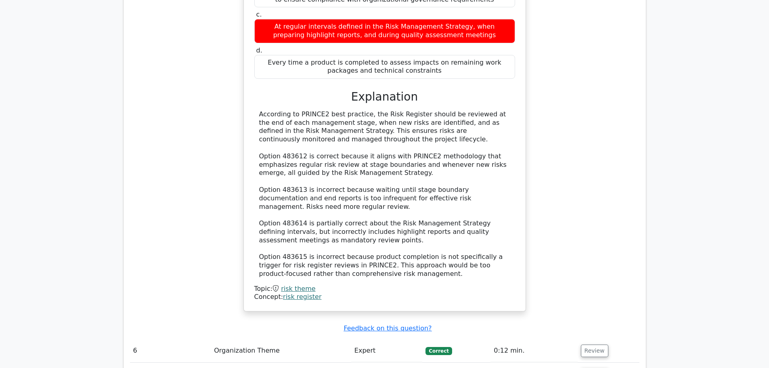
scroll to position [1494, 0]
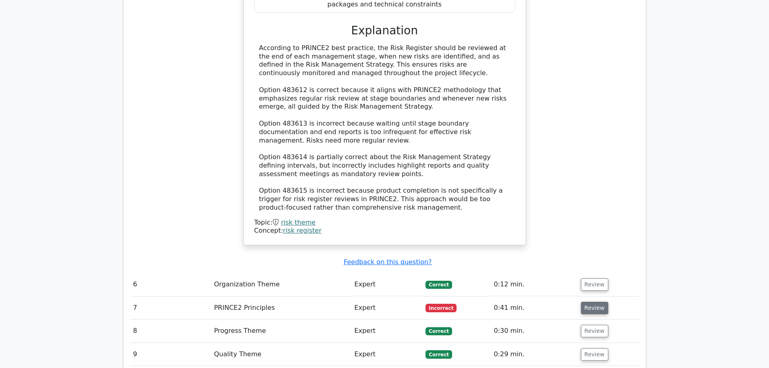
click at [590, 302] on button "Review" at bounding box center [594, 308] width 27 height 13
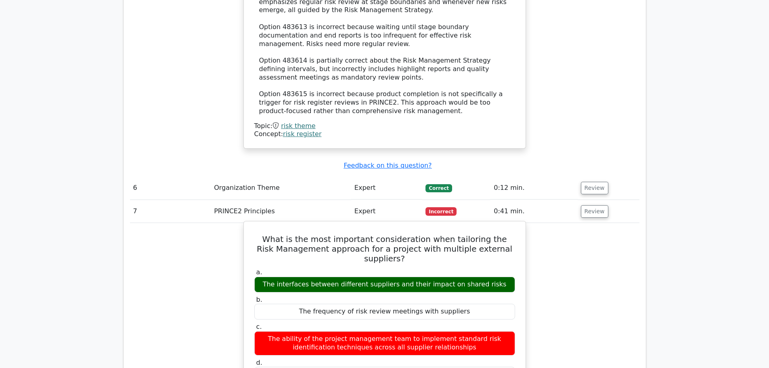
scroll to position [1696, 0]
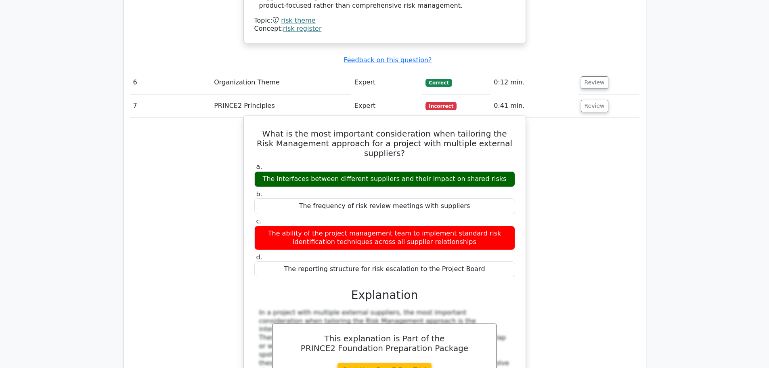
drag, startPoint x: 485, startPoint y: 180, endPoint x: 269, endPoint y: 55, distance: 249.5
click at [267, 119] on div "What is the most important consideration when tailoring the Risk Management app…" at bounding box center [384, 312] width 275 height 387
copy div "What is the most important consideration when tailoring the Risk Management app…"
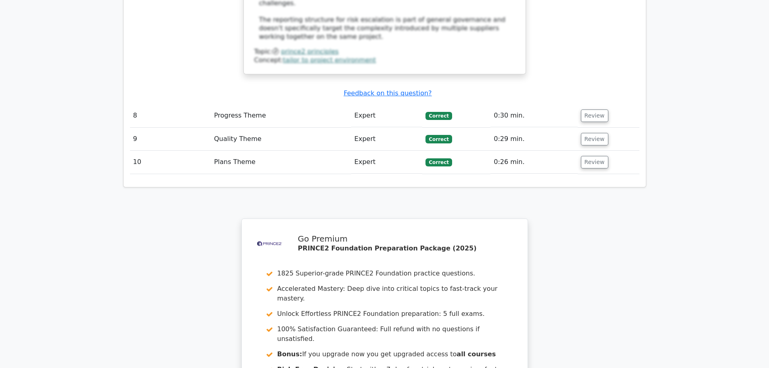
scroll to position [2216, 0]
